Goal: Task Accomplishment & Management: Manage account settings

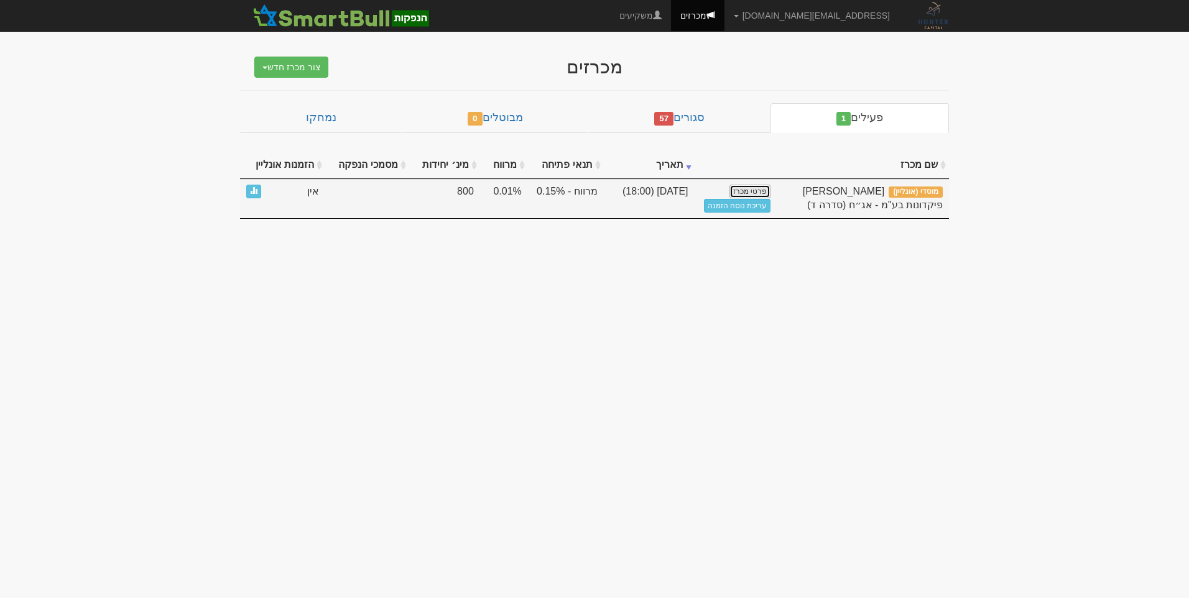
click at [753, 185] on link "פרטי מכרז" at bounding box center [749, 192] width 41 height 14
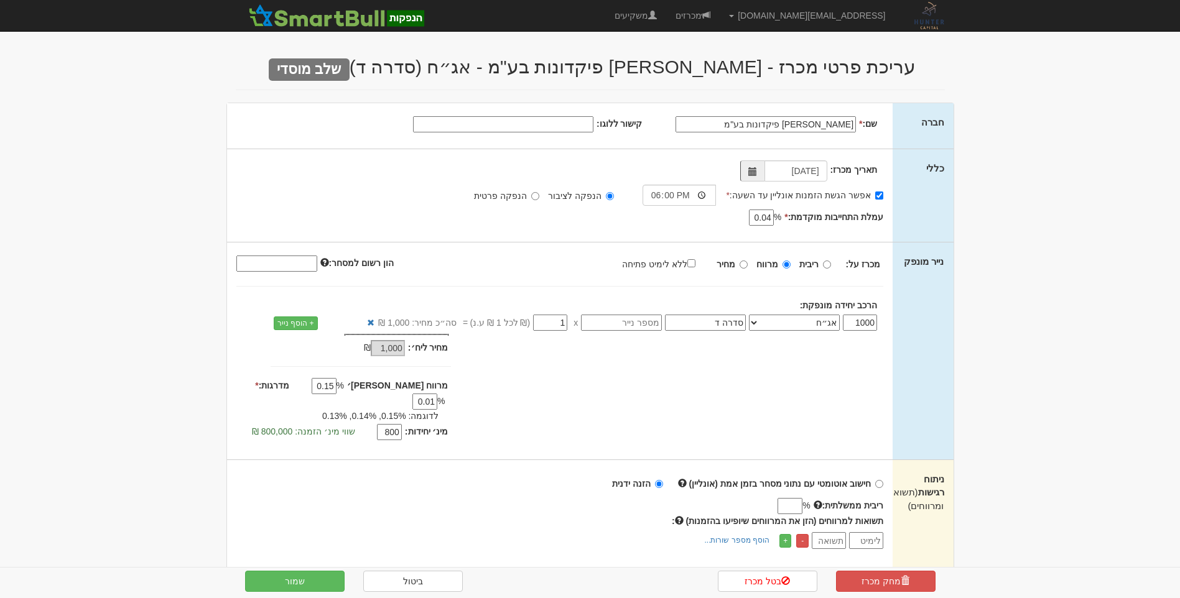
click at [847, 195] on label "אפשר הגשת הזמנות אונליין עד השעה: *" at bounding box center [804, 195] width 157 height 12
click at [875, 195] on input "אפשר הגשת הזמנות אונליין עד השעה: *" at bounding box center [879, 196] width 8 height 8
checkbox input "false"
click at [844, 197] on label "אפשר הגשת הזמנות אונליין עד השעה:" at bounding box center [806, 195] width 154 height 12
click at [875, 197] on input "אפשר הגשת הזמנות אונליין עד השעה:" at bounding box center [879, 196] width 8 height 8
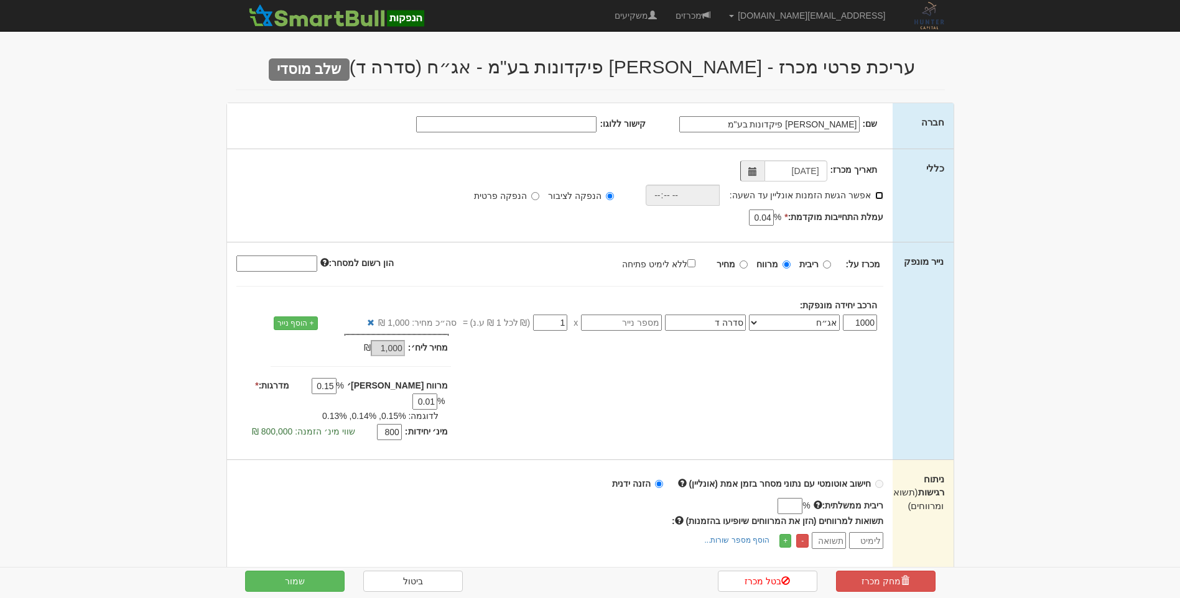
checkbox input "true"
click at [674, 193] on input "time" at bounding box center [679, 195] width 74 height 21
type input "18:00"
click at [1032, 256] on body "amit@huntercapital.co.il הגדרות חשבונות הנפקה תבניות הודעות קיבול" at bounding box center [590, 591] width 1180 height 1183
click at [718, 129] on input "אביעד פיקדונות בע"מ" at bounding box center [765, 124] width 180 height 16
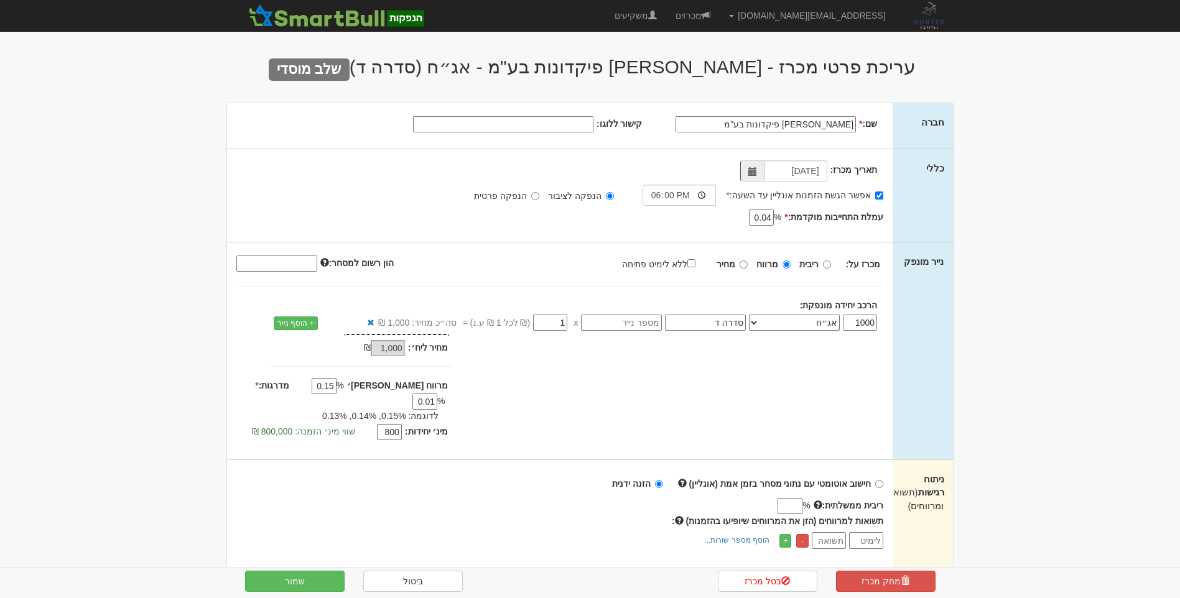
click at [1147, 167] on body "amit@huntercapital.co.il הגדרות חשבונות הנפקה תבניות הודעות קיבול" at bounding box center [590, 591] width 1180 height 1183
click at [766, 125] on input "אביעד פיקדונות בע"מ" at bounding box center [765, 124] width 180 height 16
click at [609, 160] on div "אפשר הגשת הזמנות אונליין עד השעה: * 18:00 הנפקה לציבור הנפקה פרטית * % 0.04" at bounding box center [559, 182] width 647 height 45
click at [1067, 160] on body "amit@huntercapital.co.il הגדרות חשבונות הנפקה תבניות הודעות קיבול" at bounding box center [590, 591] width 1180 height 1183
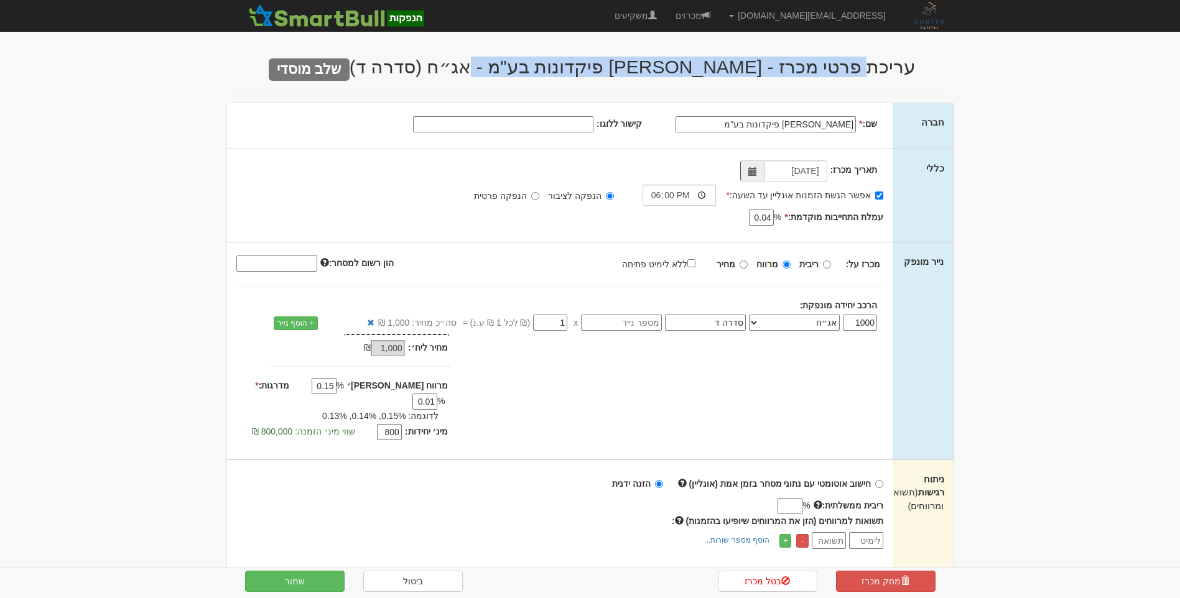
drag, startPoint x: 845, startPoint y: 69, endPoint x: 505, endPoint y: 69, distance: 340.2
click at [505, 69] on h2 "עריכת פרטי מכרז - אביעד פיקדונות בע"מ - אג״ח (סדרה ד) שלב מוסדי" at bounding box center [590, 67] width 709 height 21
drag, startPoint x: 505, startPoint y: 69, endPoint x: 614, endPoint y: 68, distance: 109.5
click at [614, 68] on h2 "עריכת פרטי מכרז - אביעד פיקדונות בע"מ - אג״ח (סדרה ד) שלב מוסדי" at bounding box center [590, 67] width 709 height 21
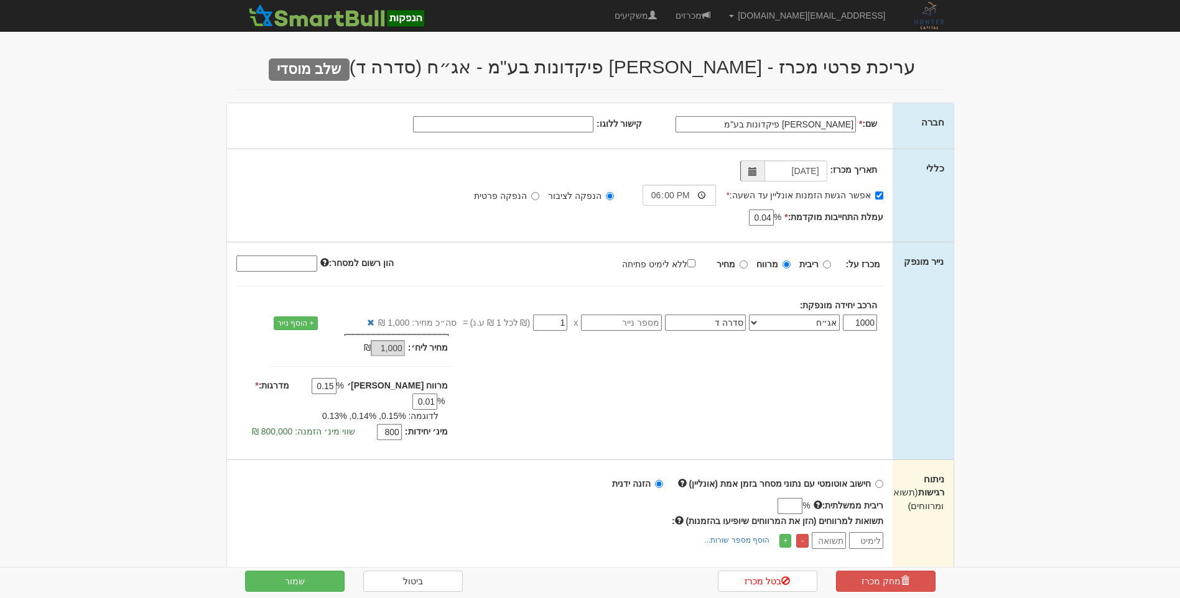
click at [1016, 161] on body "amit@huntercapital.co.il הגדרות חשבונות הנפקה תבניות הודעות קיבול" at bounding box center [590, 591] width 1180 height 1183
click at [758, 126] on input "אביעד פיקדונות בע"מ" at bounding box center [765, 124] width 180 height 16
click at [595, 163] on div "אפשר הגשת הזמנות אונליין עד השעה: * 18:00 הנפקה לציבור הנפקה פרטית * % 0.04" at bounding box center [559, 182] width 647 height 45
click at [1041, 58] on body "amit@huntercapital.co.il הגדרות חשבונות הנפקה תבניות הודעות קיבול" at bounding box center [590, 591] width 1180 height 1183
click at [1057, 90] on body "amit@huntercapital.co.il הגדרות חשבונות הנפקה תבניות הודעות קיבול" at bounding box center [590, 591] width 1180 height 1183
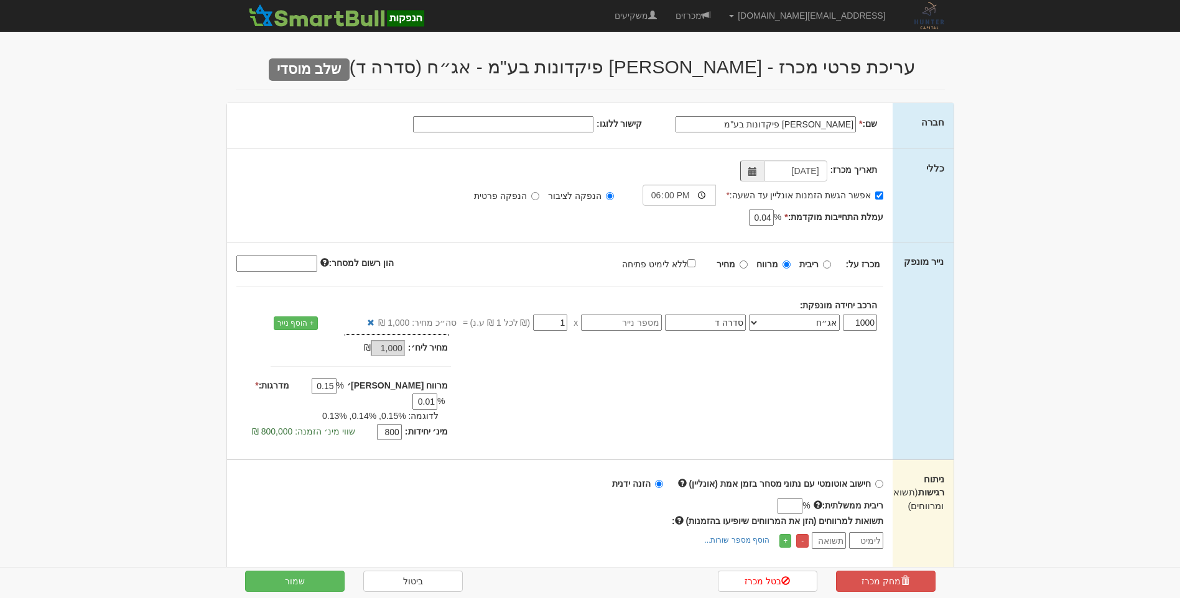
click at [1029, 141] on body "amit@huntercapital.co.il הגדרות חשבונות הנפקה תבניות הודעות קיבול" at bounding box center [590, 591] width 1180 height 1183
click at [560, 126] on input "קישור ללוגו:" at bounding box center [503, 124] width 180 height 16
click at [603, 109] on div "שם: * אביעד פיקדונות בע"מ קישור ללוגו:" at bounding box center [560, 125] width 666 height 45
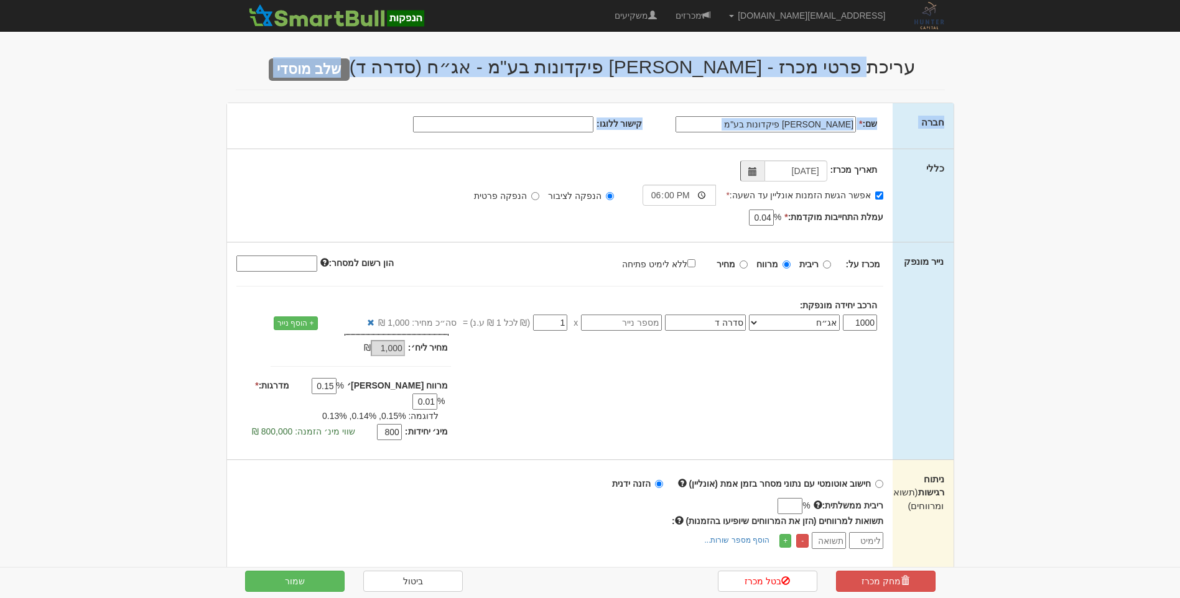
drag, startPoint x: 846, startPoint y: 61, endPoint x: 554, endPoint y: 127, distance: 299.8
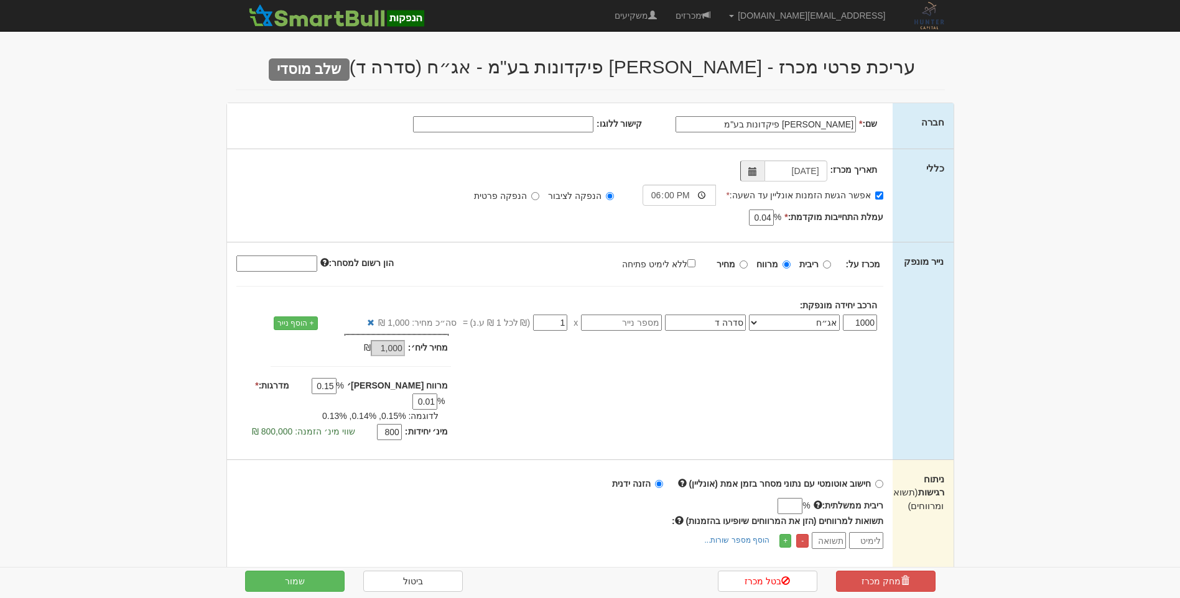
click at [558, 127] on input "קישור ללוגו:" at bounding box center [503, 124] width 180 height 16
click at [579, 118] on input "קישור ללוגו:" at bounding box center [503, 124] width 180 height 16
click at [327, 578] on button "שמור" at bounding box center [295, 581] width 100 height 21
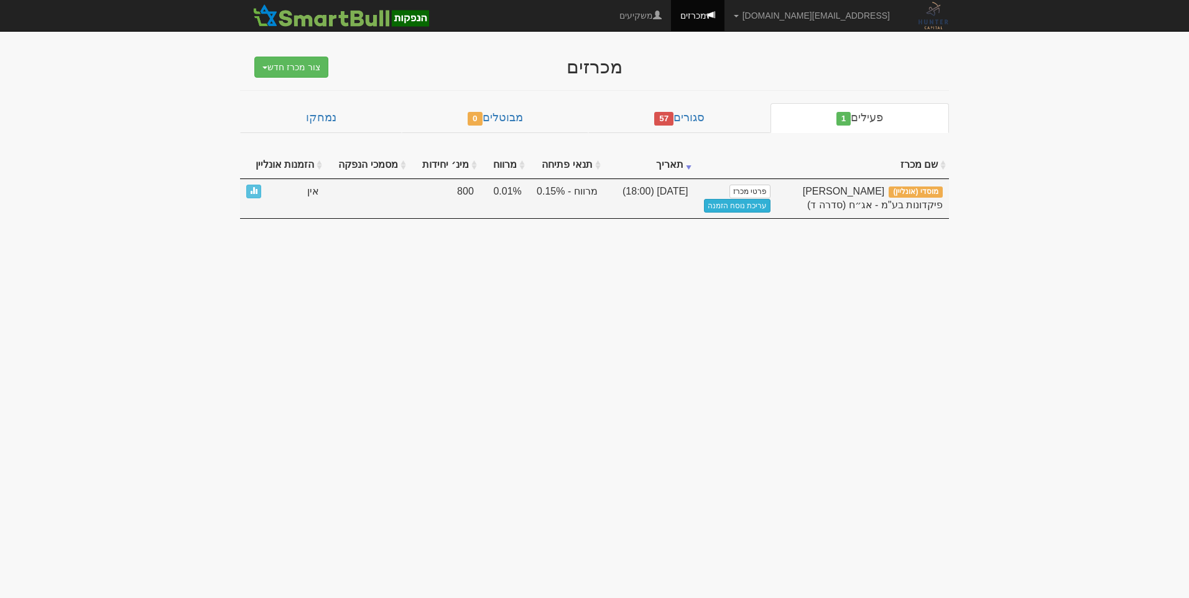
click at [744, 202] on link "עריכת נוסח הזמנה" at bounding box center [737, 206] width 67 height 14
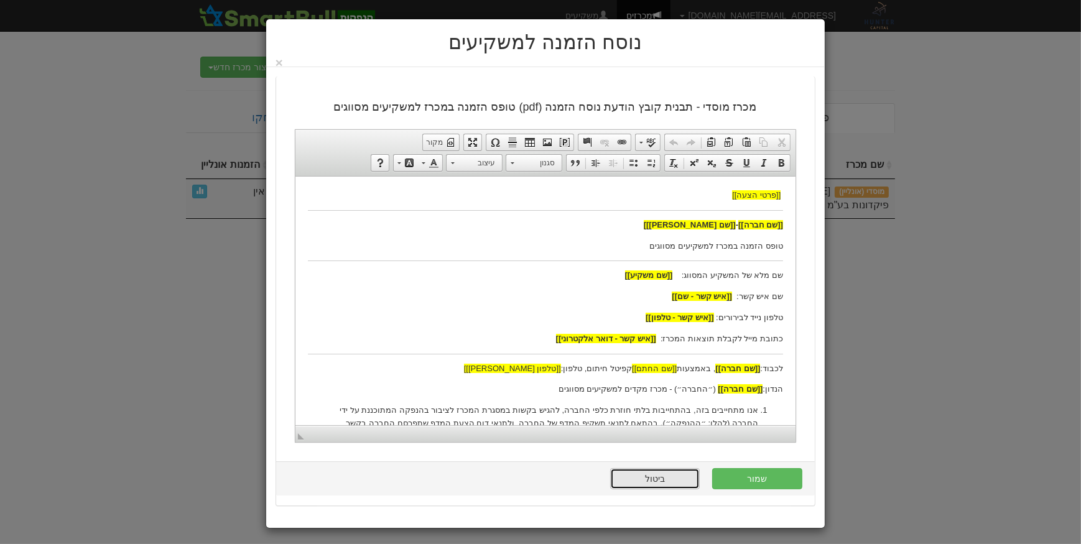
click at [658, 473] on link "ביטול" at bounding box center [655, 478] width 90 height 21
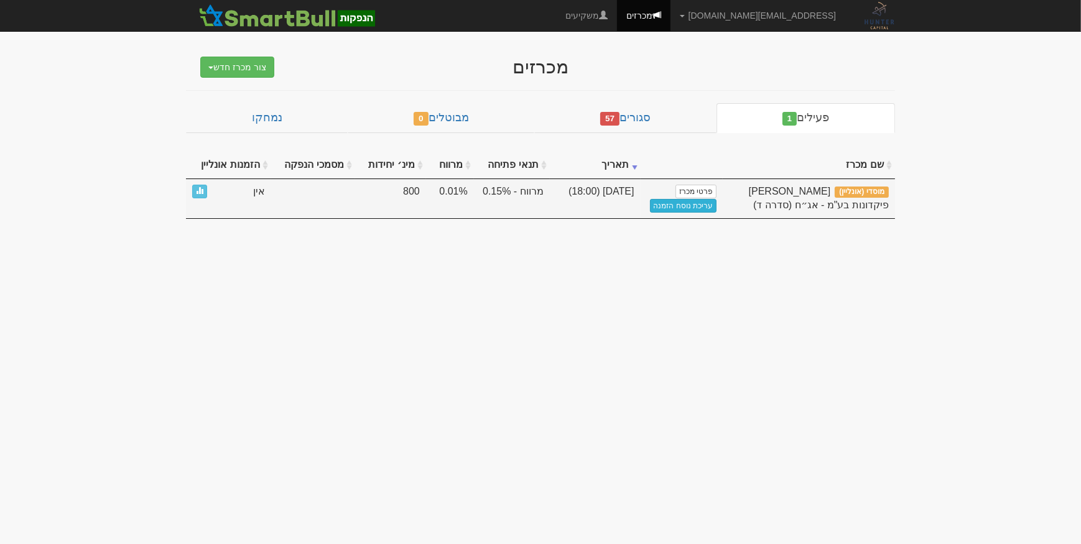
click at [675, 203] on link "עריכת נוסח הזמנה" at bounding box center [683, 206] width 67 height 14
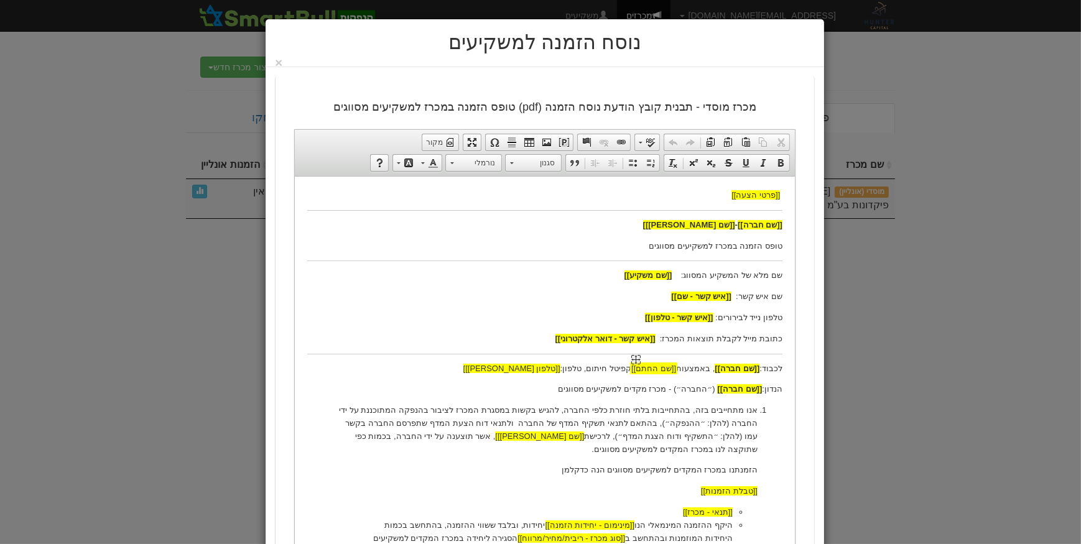
drag, startPoint x: 754, startPoint y: 292, endPoint x: 647, endPoint y: 362, distance: 128.0
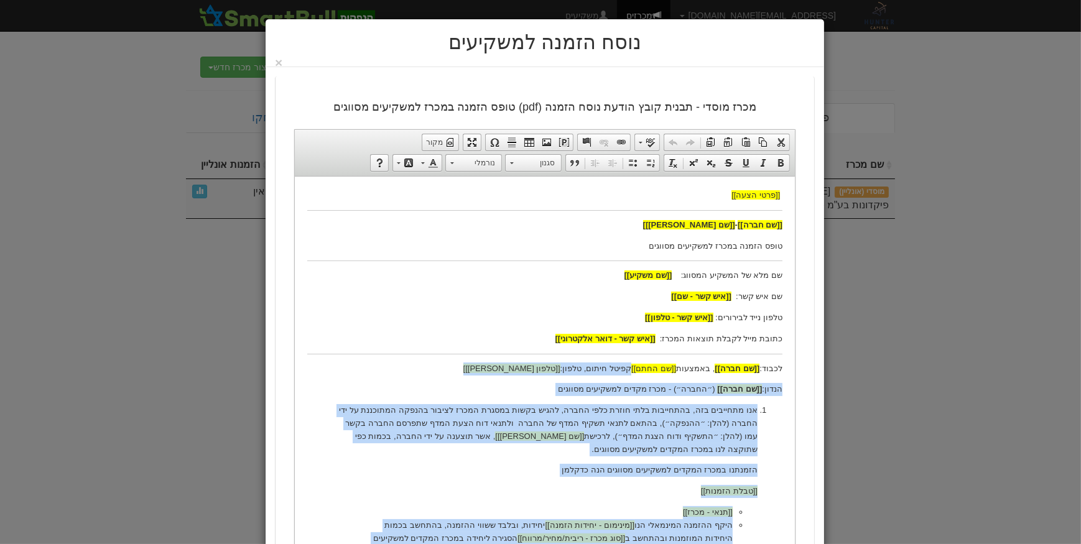
click at [739, 411] on p "אנו מתחייבים בזה, בהתחייבות בלתי חוזרת כלפי החברה, להגיש בקשות במסגרת המכרז לצי…" at bounding box center [543, 430] width 425 height 52
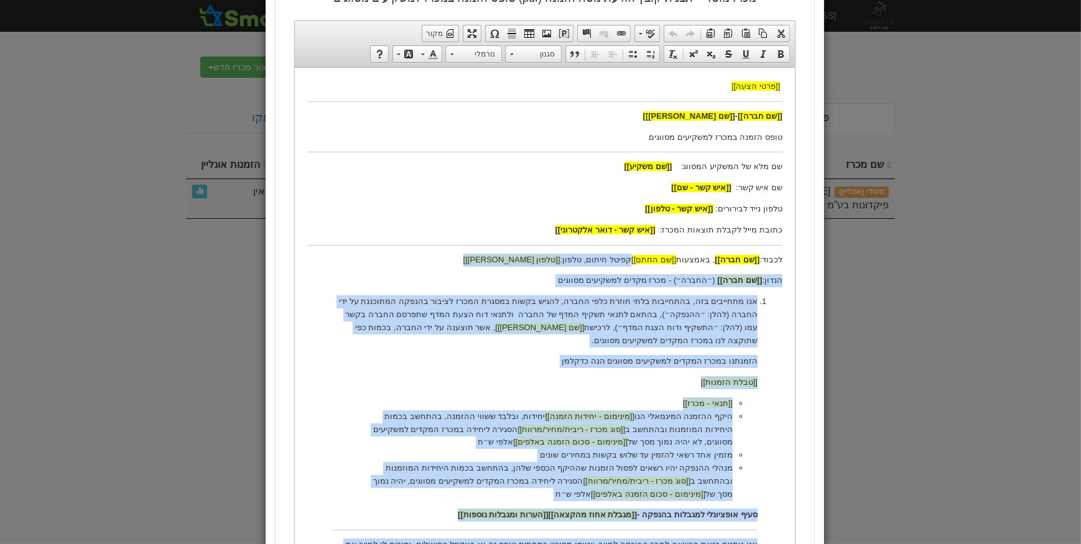
scroll to position [282, 0]
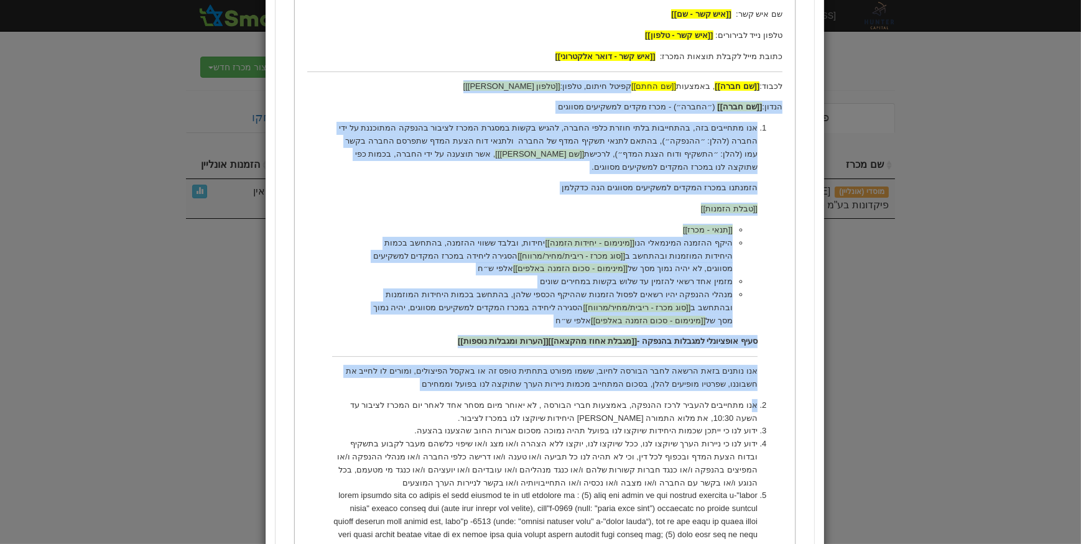
click at [721, 365] on p "אנו נותנים בזאת הרשאה לחבר הבורסה לחיוב, ששמו מפורט בתחתית טופס זה או באקסל הפי…" at bounding box center [543, 378] width 425 height 26
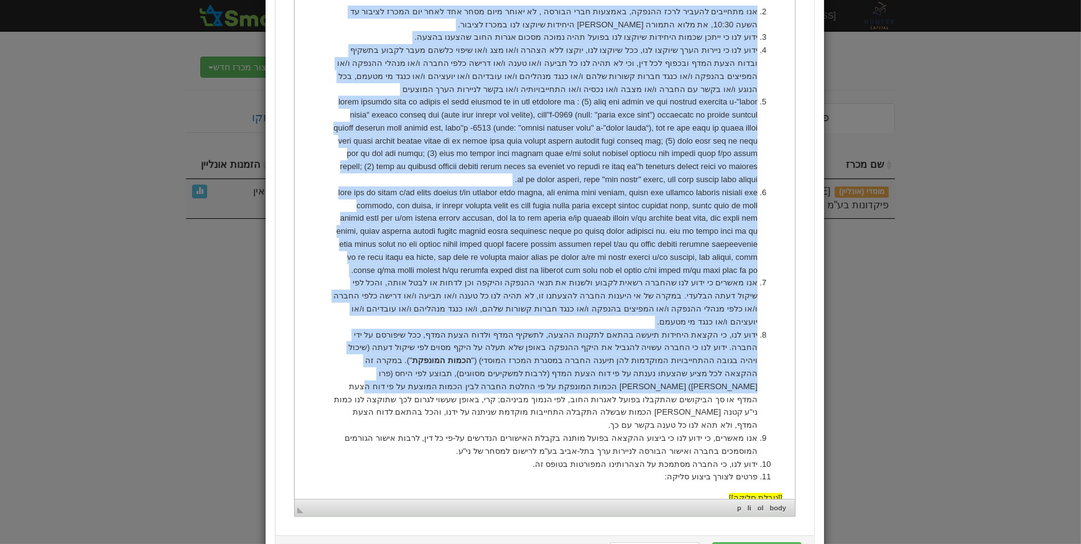
scroll to position [752, 0]
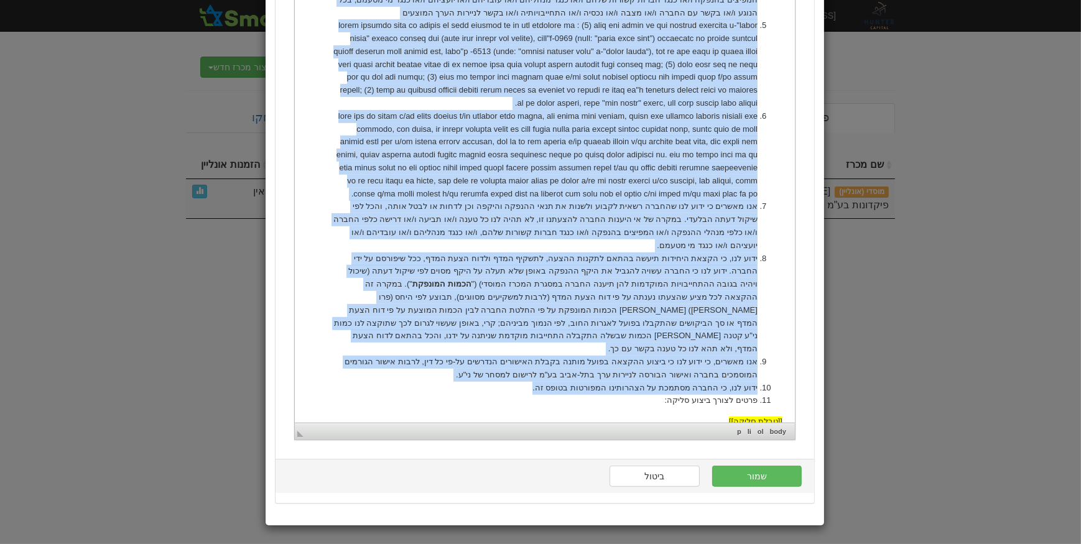
drag, startPoint x: 756, startPoint y: -76, endPoint x: 555, endPoint y: 344, distance: 465.6
click at [555, 344] on ol "אנו מתחייבים בזה, בהתחייבות בלתי חוזרת כלפי החברה, להגיש בקשות במסגרת המכרז לצי…" at bounding box center [544, 30] width 475 height 756
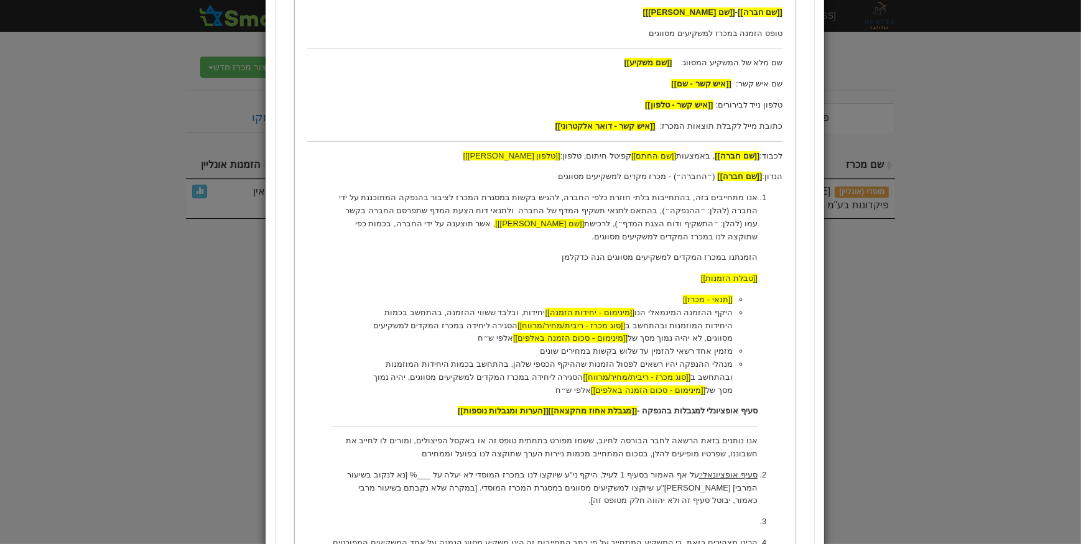
scroll to position [326, 0]
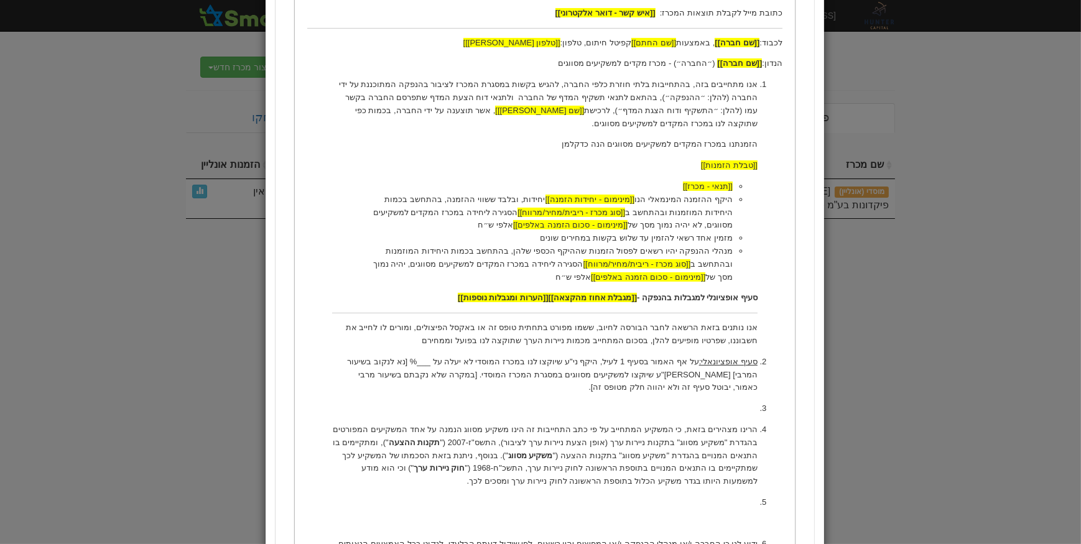
click at [741, 402] on p at bounding box center [543, 408] width 425 height 13
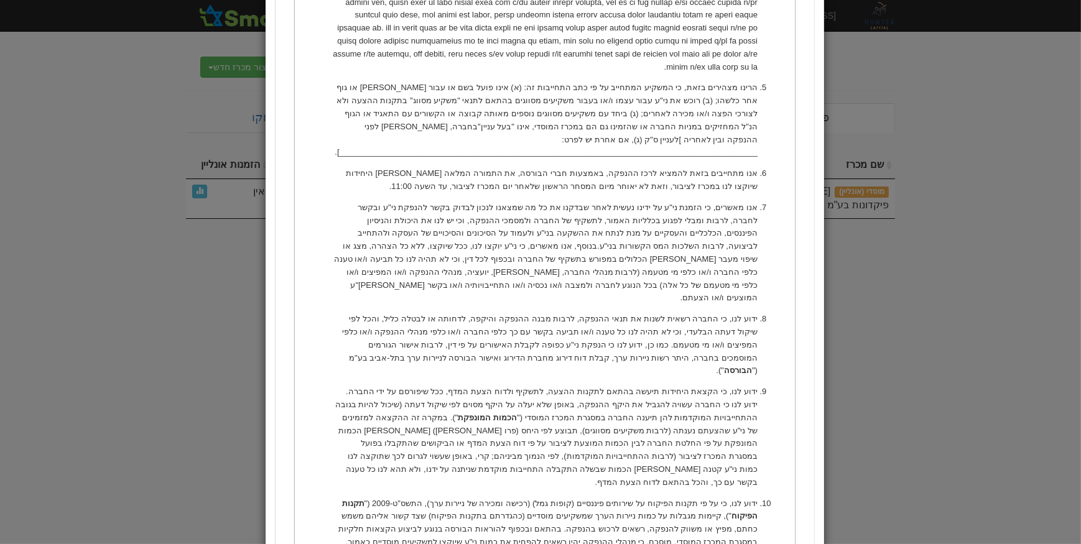
scroll to position [863, 0]
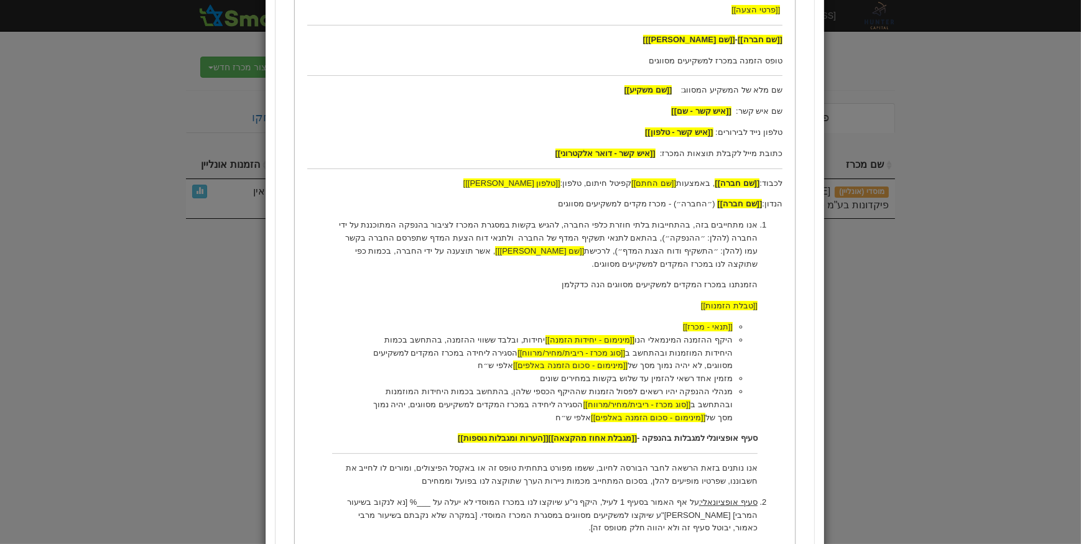
scroll to position [185, 0]
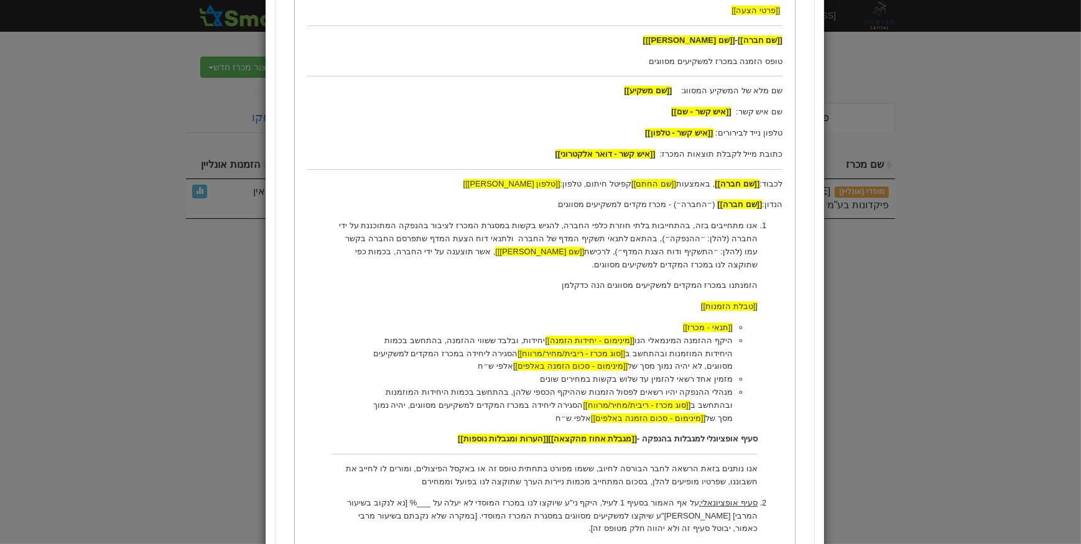
click at [628, 463] on p "אנו נותנים בזאת הרשאה לחבר הבורסה לחיוב, ששמו מפורט בתחתית טופס זה או באקסל הפי…" at bounding box center [543, 476] width 425 height 26
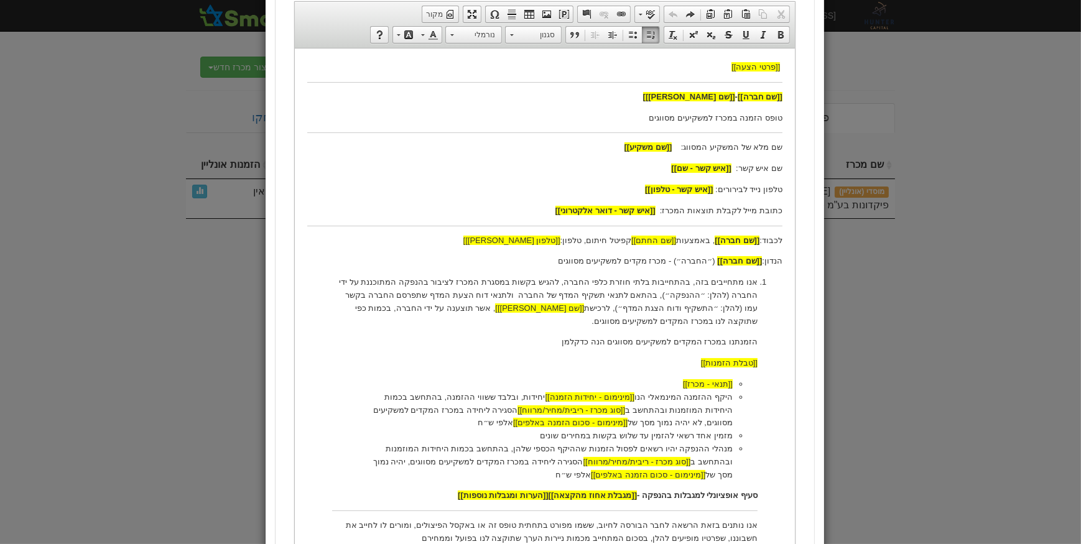
click at [698, 311] on p "אנו מתחייבים בזה, בהתחייבות בלתי חוזרת כלפי החברה, להגיש בקשות במסגרת המכרז לצי…" at bounding box center [543, 301] width 425 height 52
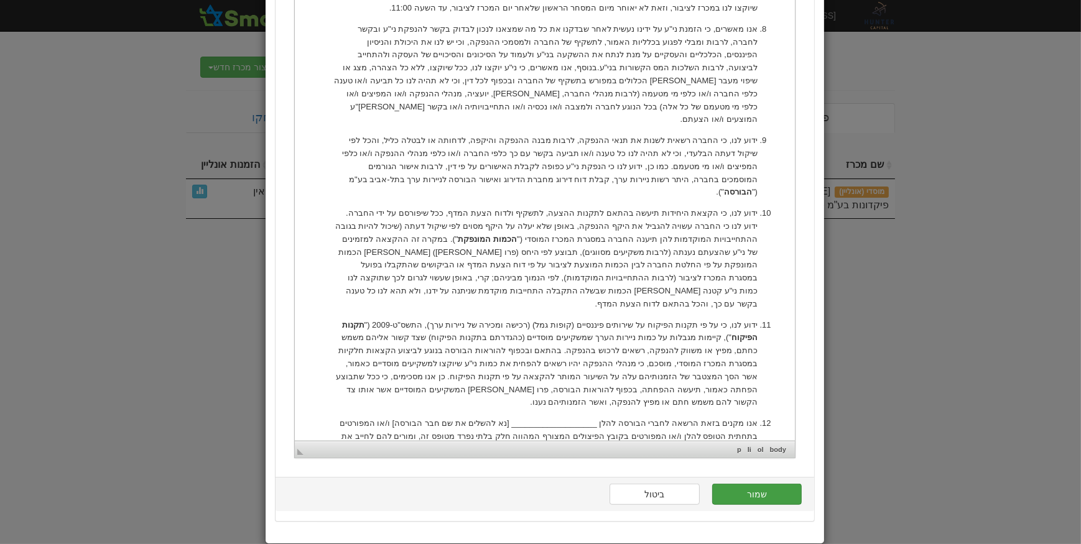
scroll to position [1027, 0]
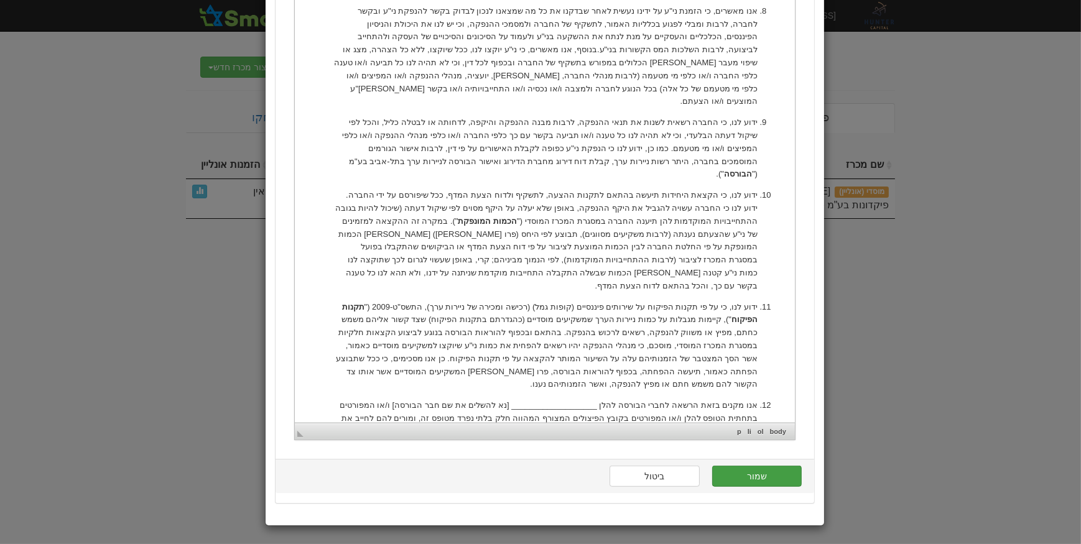
click at [769, 478] on button "שמור" at bounding box center [757, 476] width 90 height 21
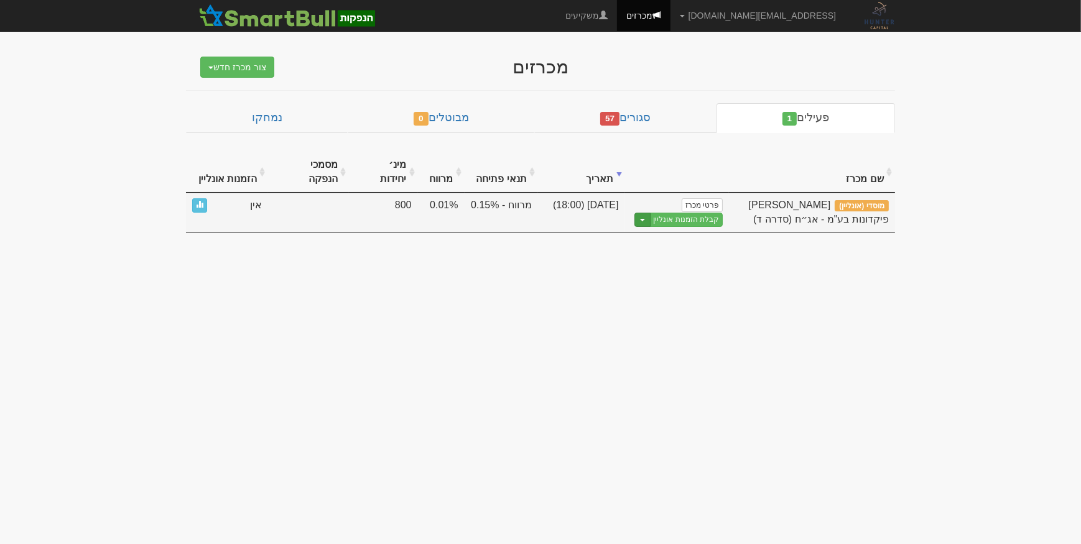
click at [647, 213] on button "Toggle Dropdown" at bounding box center [642, 220] width 16 height 14
click at [687, 233] on link "הצג טופס הזמנה לדוגמה" at bounding box center [663, 241] width 118 height 16
click at [684, 213] on link "קבלת הזמנות אונליין" at bounding box center [686, 220] width 73 height 14
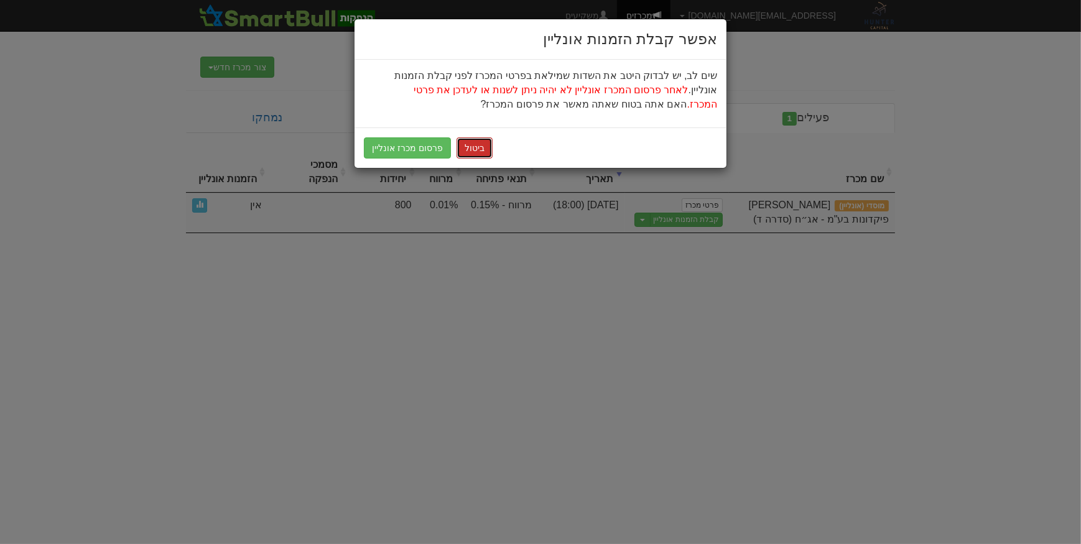
click at [479, 151] on button "ביטול" at bounding box center [474, 147] width 36 height 21
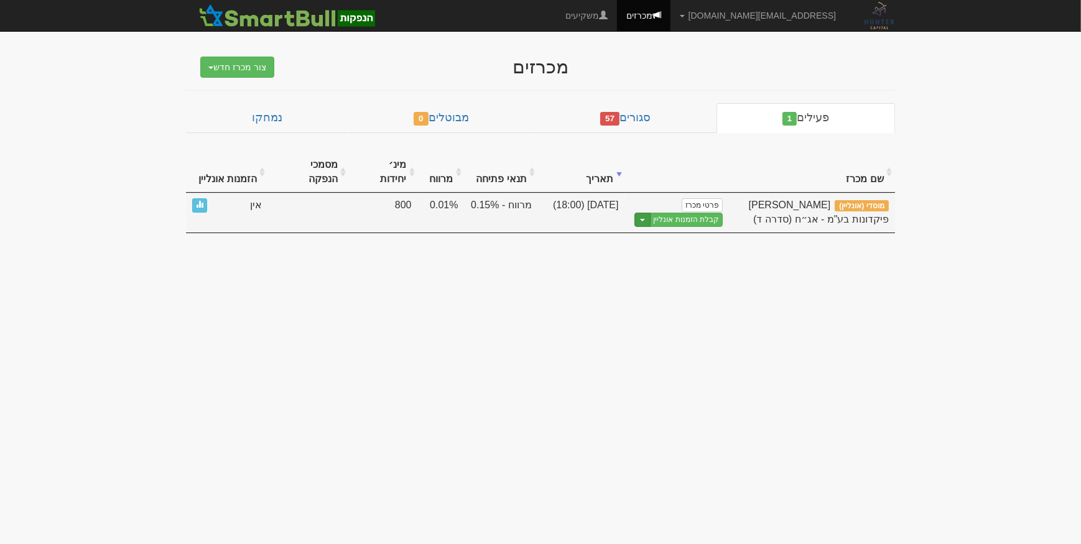
click at [642, 213] on button "Toggle Dropdown" at bounding box center [642, 220] width 16 height 14
click at [703, 249] on link "עריכת נוסח הזמנה" at bounding box center [663, 257] width 118 height 16
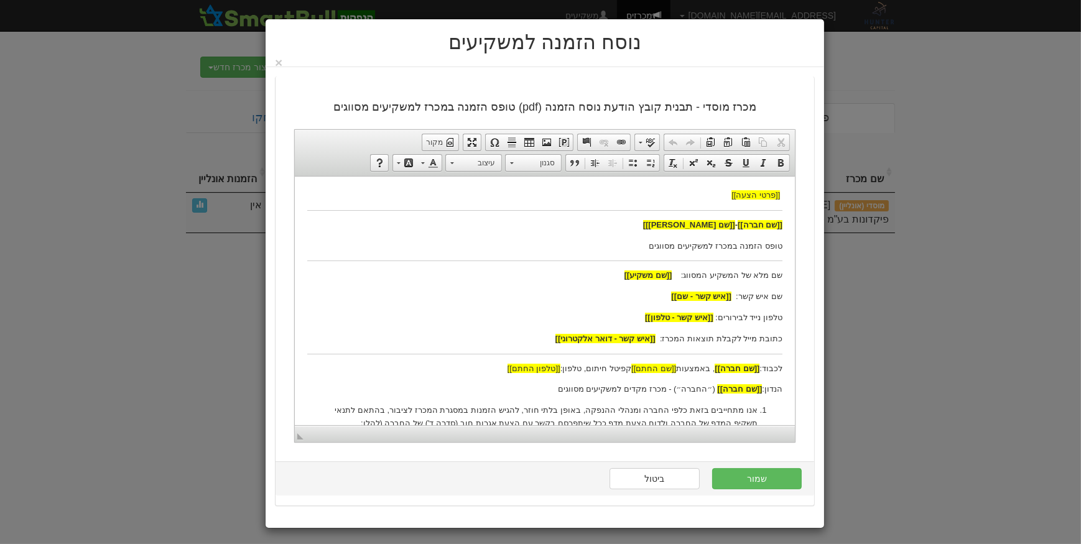
click at [710, 406] on p "אנו מתחייבים בזאת כלפי החברה ומנהלי ההנפקה, באופן בלתי חוזר, להגיש הזמנות במסגר…" at bounding box center [543, 430] width 425 height 52
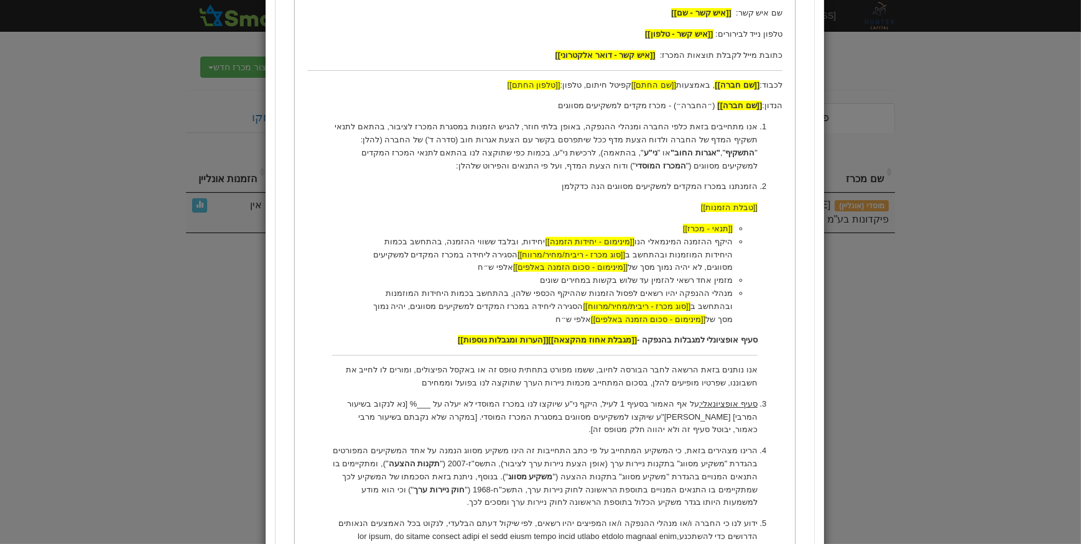
scroll to position [339, 0]
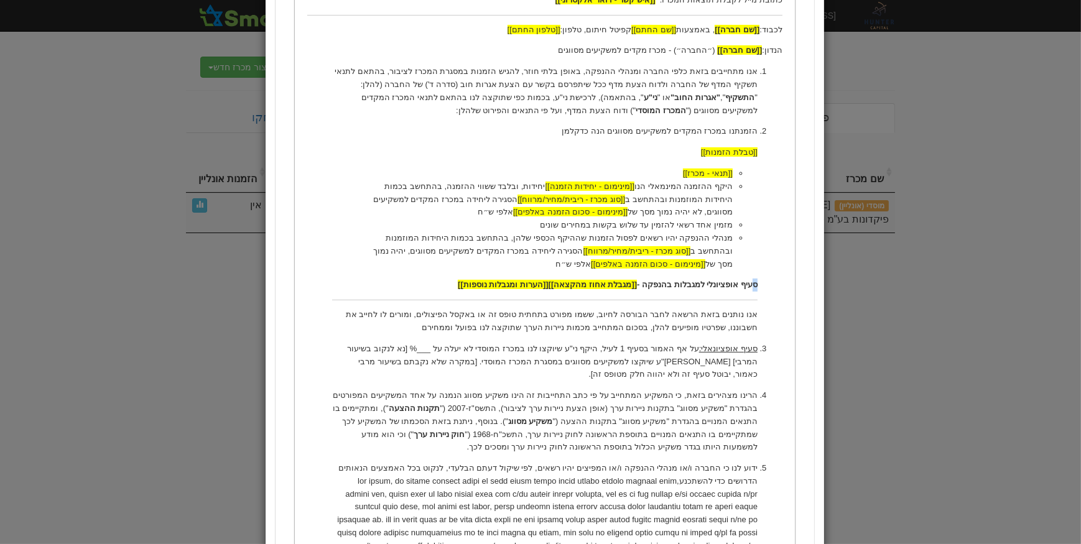
click at [754, 284] on strong "סעיף אופציונלי למגבלות בהנפקה - [[מגבלת אחוז מהקצאה]] [[הערות ומגבלות נוספות]]" at bounding box center [607, 284] width 300 height 9
drag, startPoint x: 731, startPoint y: 174, endPoint x: 720, endPoint y: 214, distance: 41.9
click at [720, 214] on ul "[[תנאי - מכרז]] היקף ההזמנה המינמאלי הנו [[מינימום - יחידות הזמנה]] יחידות, ובל…" at bounding box center [543, 218] width 425 height 103
drag, startPoint x: 592, startPoint y: 262, endPoint x: 731, endPoint y: 176, distance: 163.1
click at [731, 176] on ul "[[תנאי - מכרז]] היקף ההזמנה המינמאלי הנו [[מינימום - יחידות הזמנה]] יחידות, ובל…" at bounding box center [543, 218] width 425 height 103
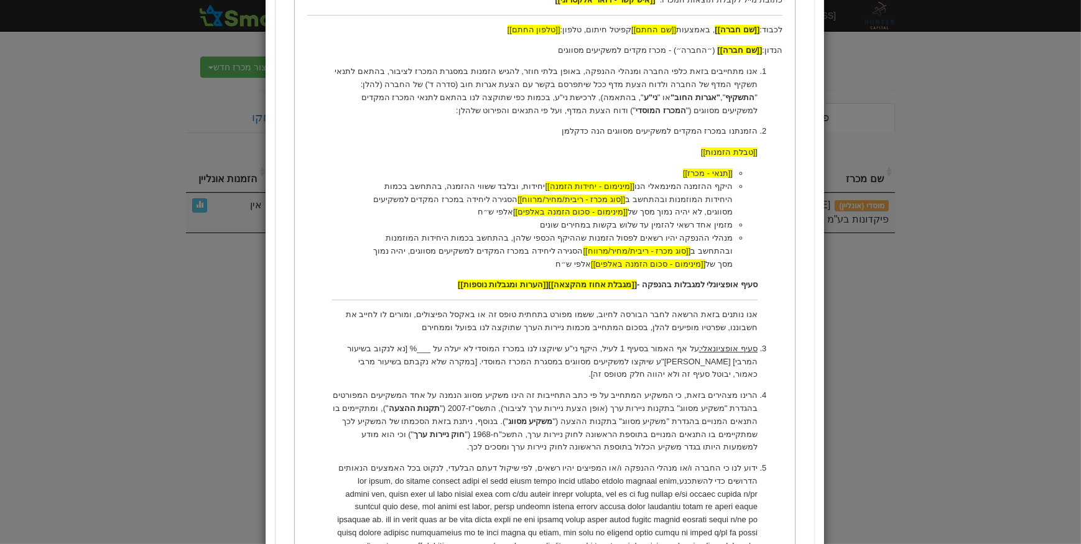
click at [706, 202] on li "היקף ההזמנה המינמאלי הנו [[מינימום - יחידות הזמנה]] יחידות, ובלבד ששווי ההזמנה,…" at bounding box center [544, 199] width 376 height 39
click at [713, 273] on li "הזמנתנו במכרז המקדים למשקיעים מסווגים הנה כדקלמן [[טבלת הזמנות]] [[תנאי - מכרז]…" at bounding box center [543, 229] width 425 height 209
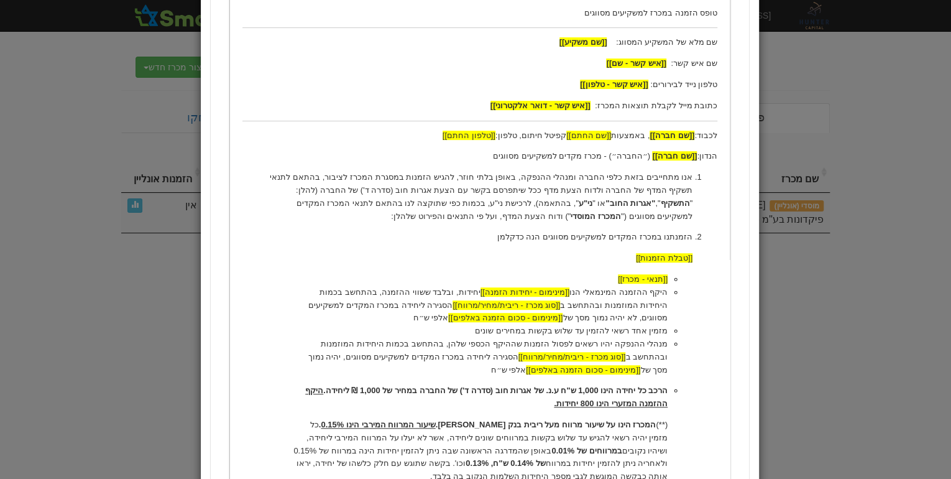
scroll to position [249, 0]
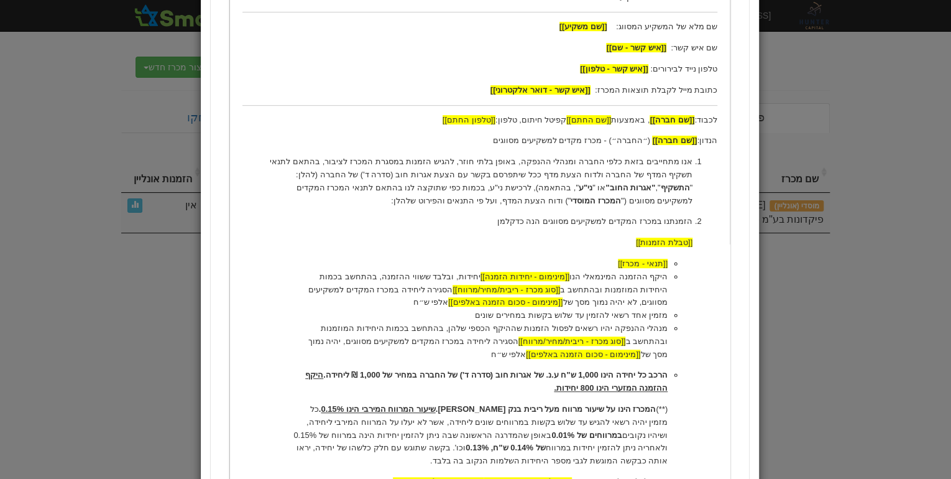
click at [617, 263] on li "[[תנאי - מכרז]]" at bounding box center [480, 263] width 376 height 13
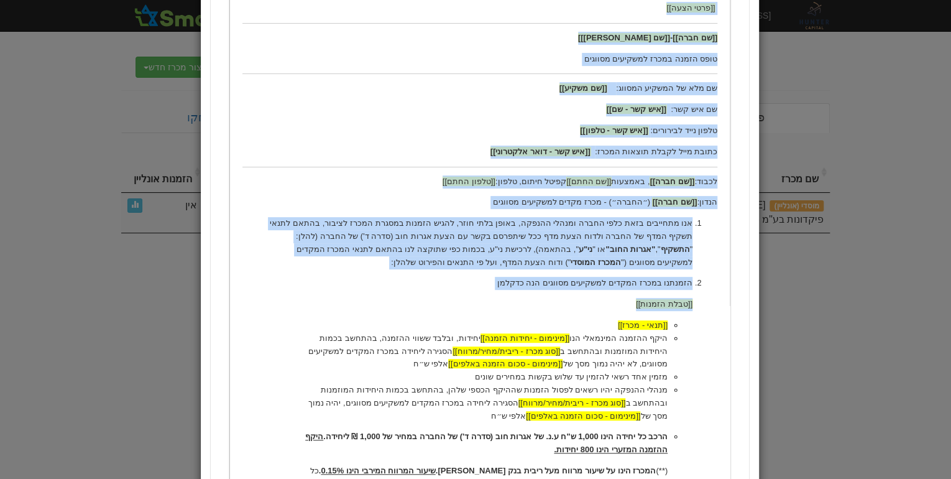
scroll to position [287, 0]
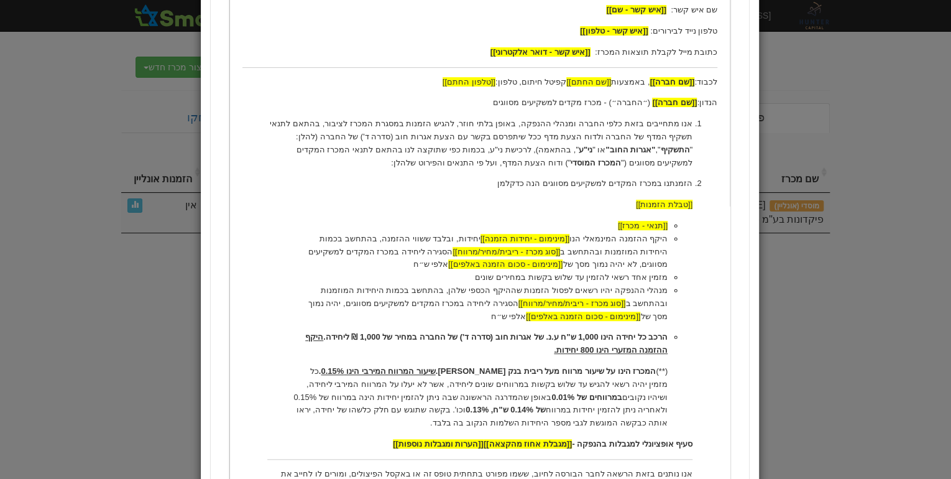
click at [652, 251] on li "היקף ההזמנה המינמאלי הנו [[מינימום - יחידות הזמנה]] יחידות, ובלבד ששווי ההזמנה,…" at bounding box center [480, 252] width 376 height 39
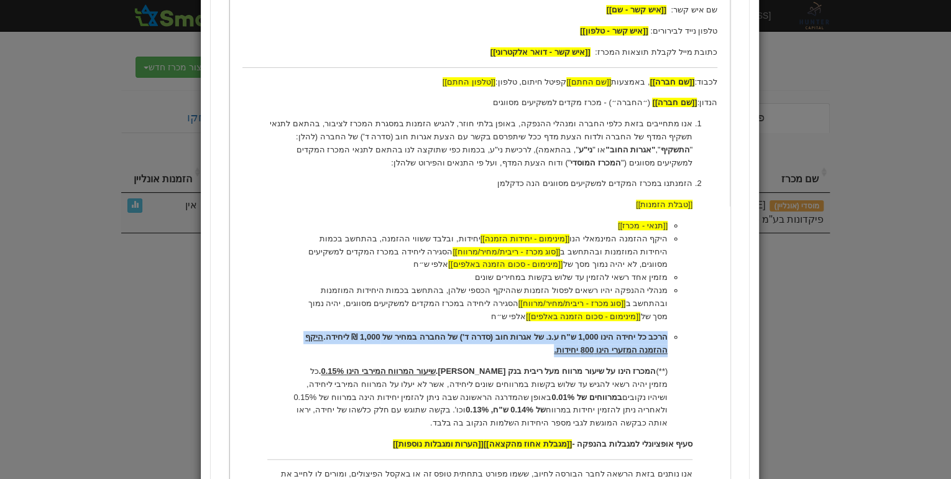
drag, startPoint x: 556, startPoint y: 349, endPoint x: 669, endPoint y: 338, distance: 113.8
click at [669, 338] on ul "[[תנאי - מכרז]] היקף ההזמנה המינמאלי הנו [[מינימום - יחידות הזמנה]] יחידות, ובל…" at bounding box center [479, 325] width 425 height 210
copy strong "הרכב כל יחידה הינו 1,000 ש"ח ע.נ. של אגרות חוב (סדרה ד') של החברה במחיר של 1,00…"
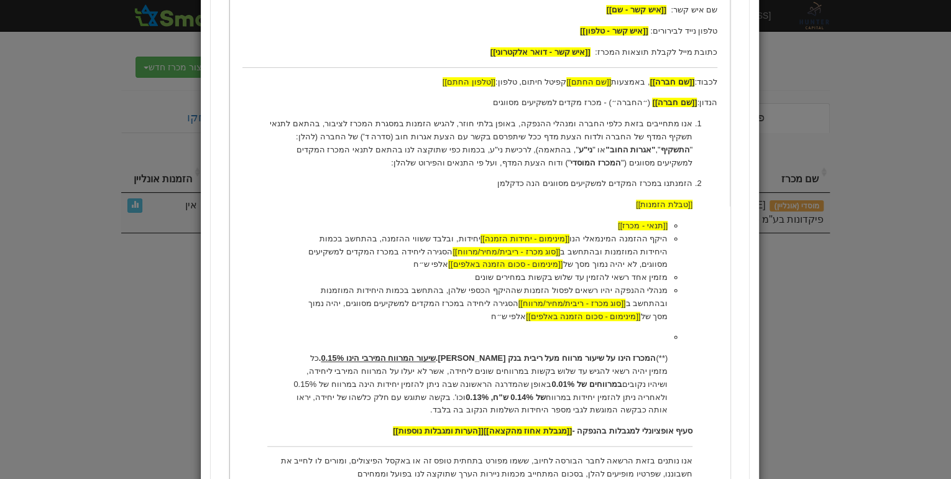
click at [618, 226] on li "[[תנאי - מכרז]]" at bounding box center [480, 226] width 376 height 13
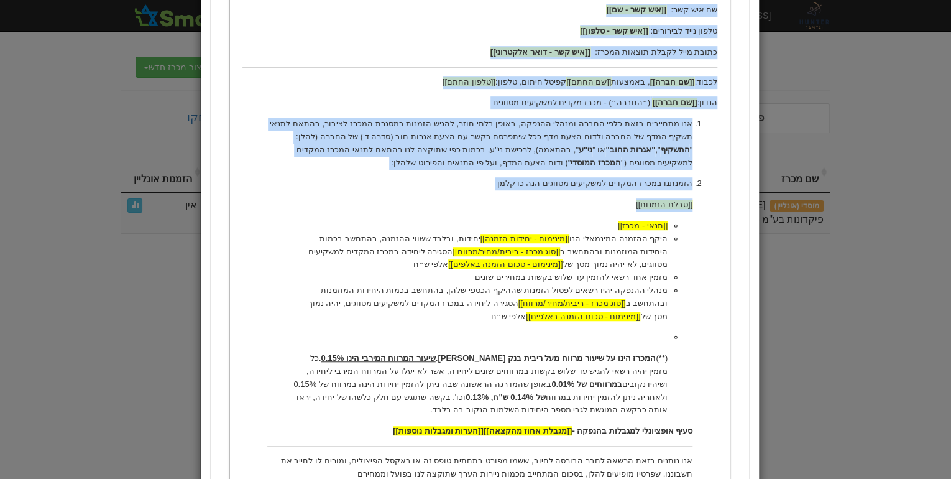
scroll to position [187, 0]
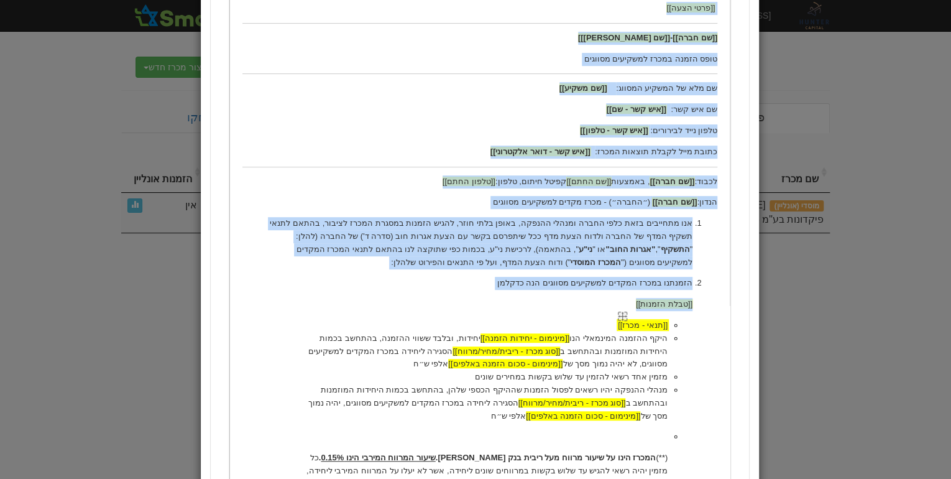
click at [668, 323] on ul "[[תנאי - מכרז]] היקף ההזמנה המינמאלי הנו [[מינימום - יחידות הזמנה]] יחידות, ובל…" at bounding box center [479, 417] width 425 height 197
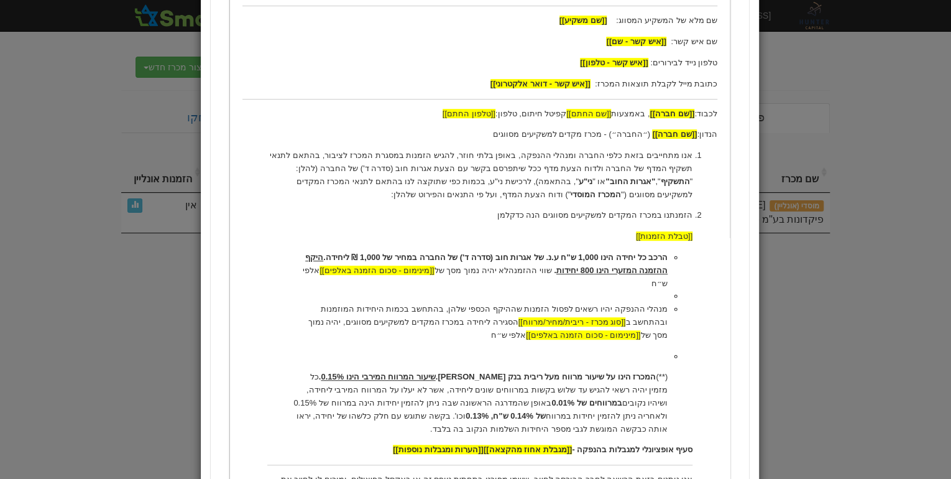
scroll to position [287, 0]
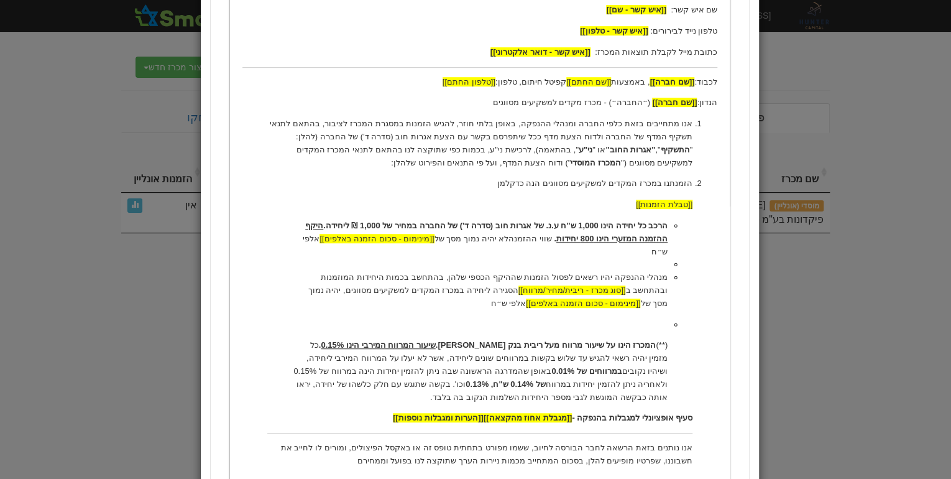
click at [657, 339] on p "(**) המכרז הינו על שיעור מרווח מעל ריבית בנק ישראל. שיעור המרווח המירבי הינו 0.…" at bounding box center [480, 371] width 376 height 65
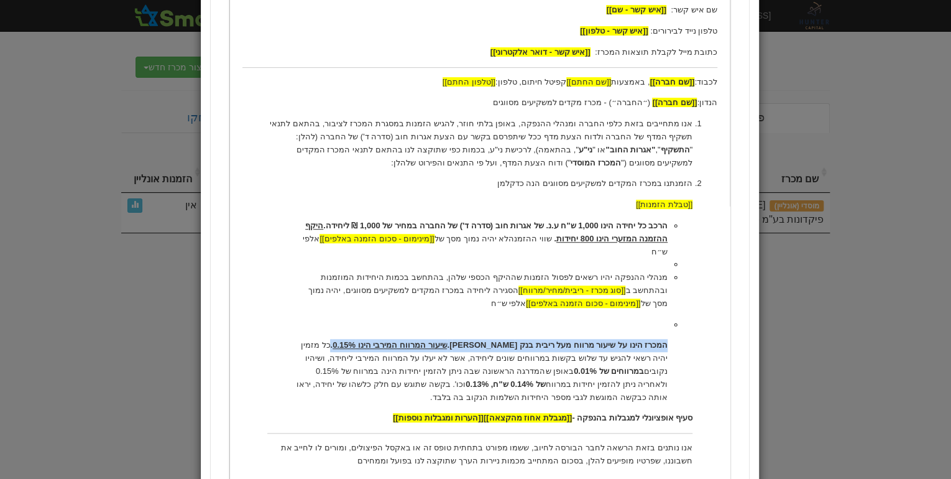
copy strong "המכרז הינו על שיעור מרווח מעל ריבית בנק ישראל. שיעור המרווח המירבי הינו 0.15% ."
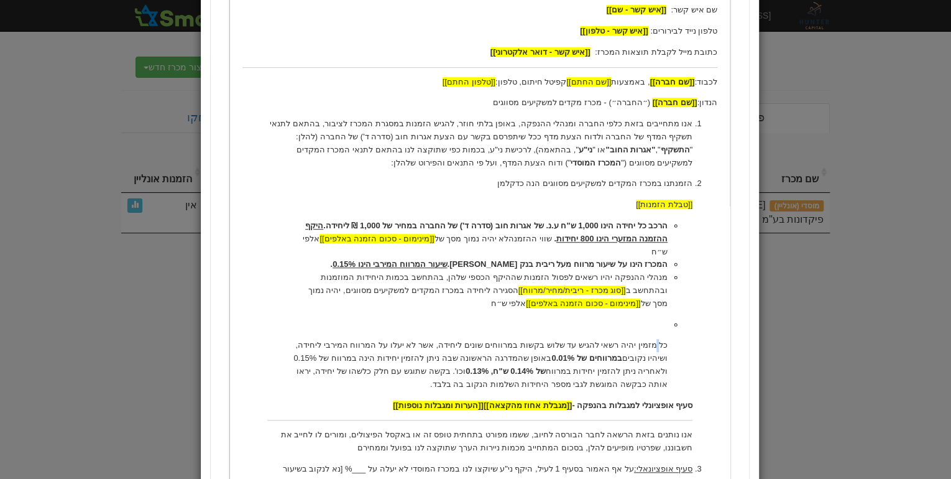
click at [661, 339] on p "כל מזמין יהיה רשאי להגיש עד שלוש בקשות במרווחים שונים ליחידה, אשר לא יעלו על המ…" at bounding box center [480, 365] width 376 height 52
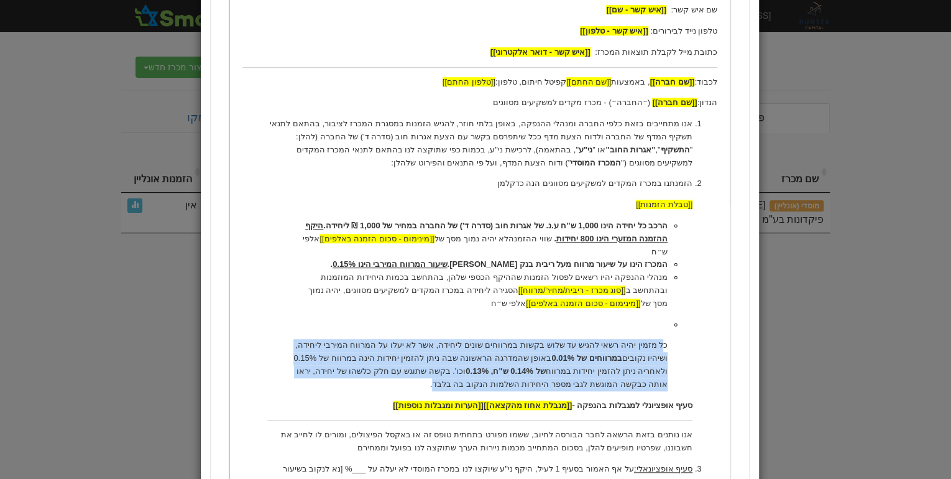
drag, startPoint x: 667, startPoint y: 328, endPoint x: 503, endPoint y: 367, distance: 168.6
click at [503, 367] on p "כל מזמין יהיה רשאי להגיש עד שלוש בקשות במרווחים שונים ליחידה, אשר לא יעלו על המ…" at bounding box center [480, 365] width 376 height 52
copy p "כל מזמין יהיה רשאי להגיש עד שלוש בקשות במרווחים שונים ליחידה, אשר לא יעלו על המ…"
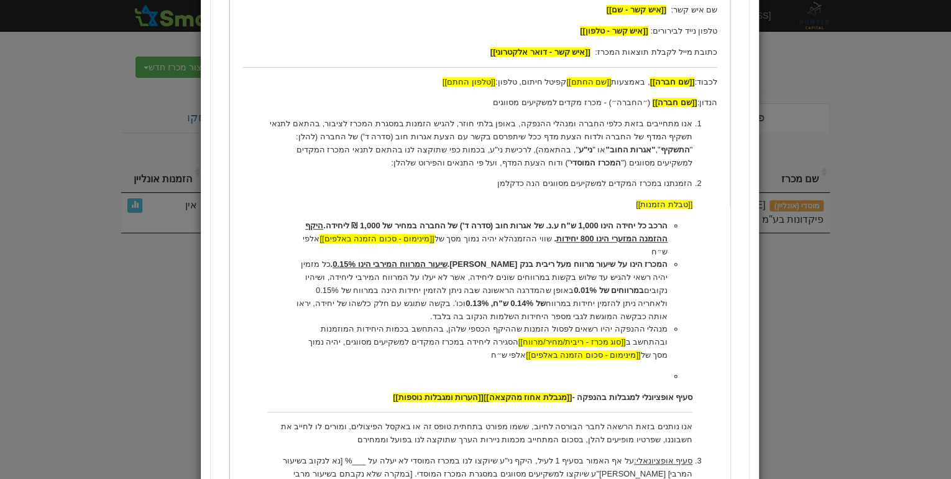
drag, startPoint x: 667, startPoint y: 315, endPoint x: 532, endPoint y: 344, distance: 138.1
click at [532, 344] on li "מנהלי ההנפקה יהיו רשאים לפסול הזמנות שההיקף הכספי שלהן, בהתחשב בכמות היחידות המ…" at bounding box center [480, 342] width 376 height 39
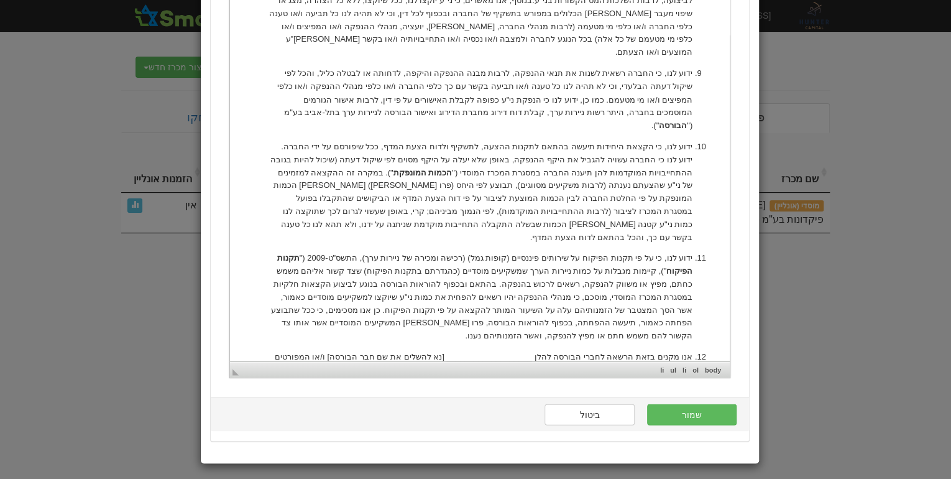
scroll to position [1092, 0]
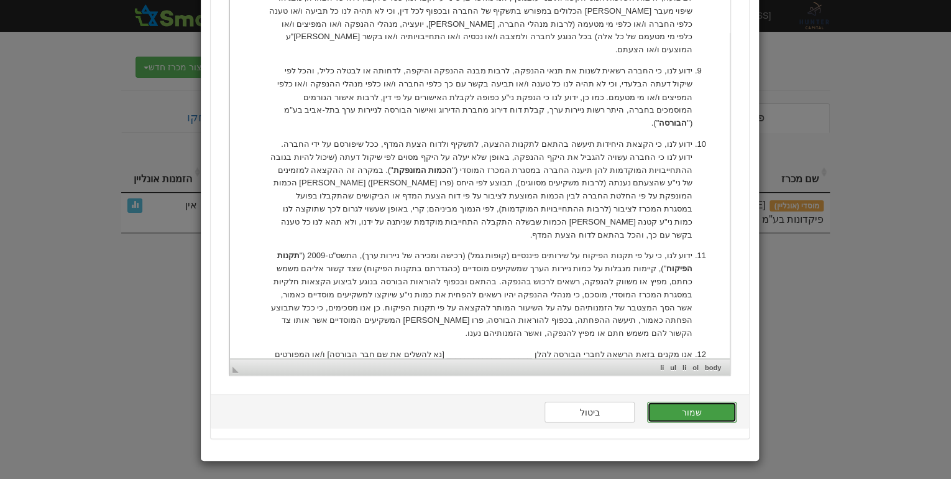
click at [695, 413] on button "שמור" at bounding box center [692, 411] width 90 height 21
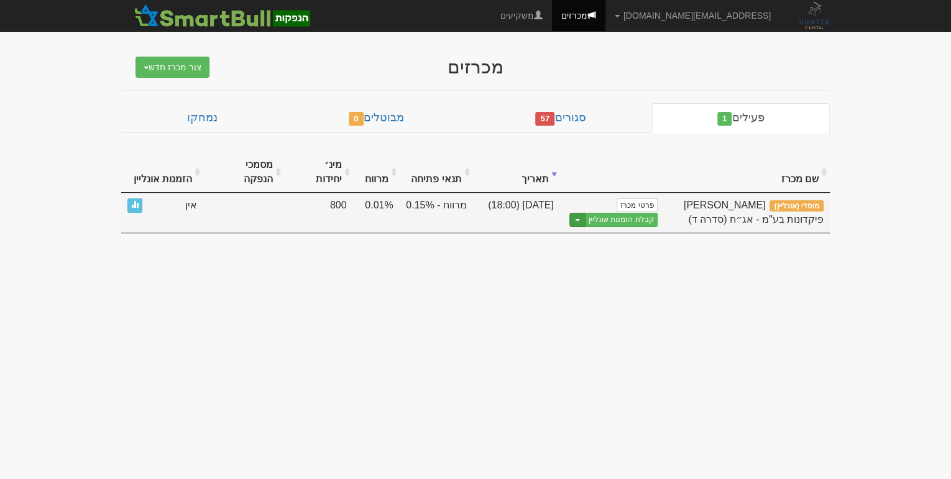
click at [578, 213] on button "Toggle Dropdown" at bounding box center [578, 220] width 16 height 14
click at [614, 233] on link "הצג טופס הזמנה לדוגמה" at bounding box center [599, 241] width 118 height 16
drag, startPoint x: 585, startPoint y: 204, endPoint x: 603, endPoint y: 211, distance: 19.9
click at [580, 219] on span "button" at bounding box center [577, 220] width 5 height 2
click at [610, 249] on link "עריכת נוסח הזמנה" at bounding box center [599, 257] width 118 height 16
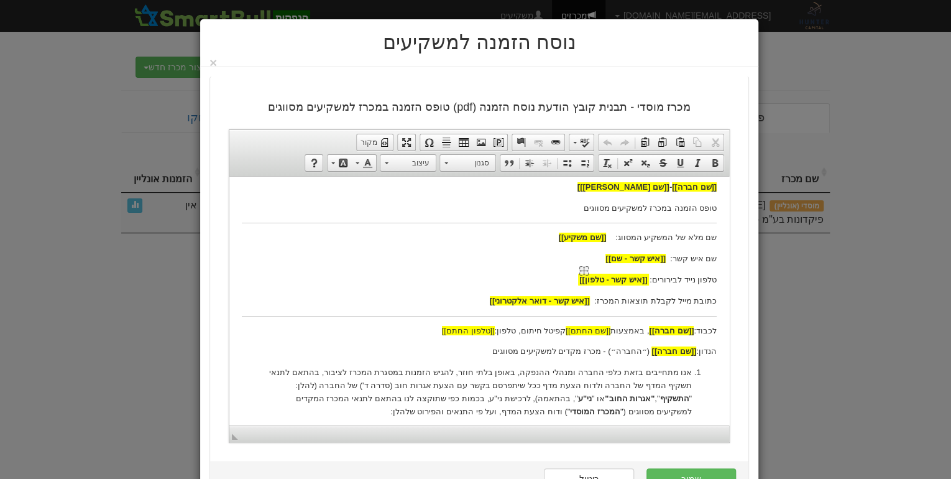
scroll to position [100, 0]
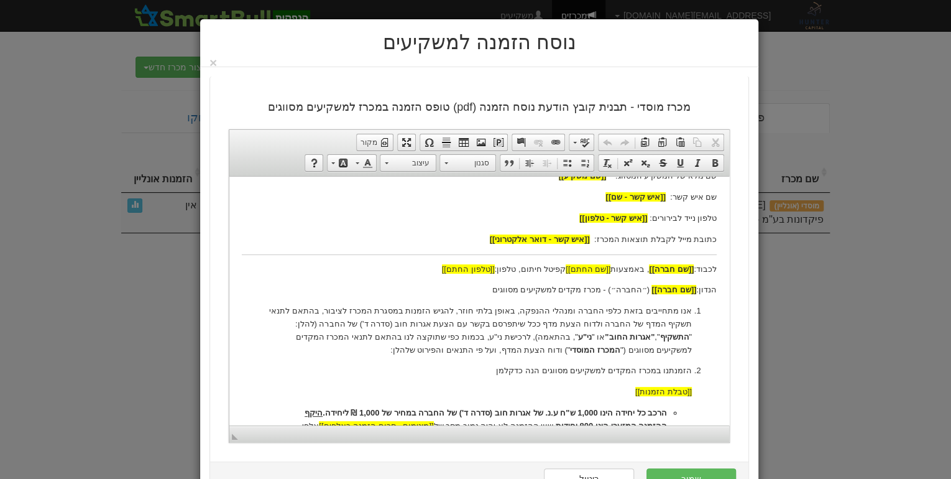
click at [636, 287] on p "הנדון: [[שם חברה]] (״החברה״) - מכרז מקדים למשקיעים מסווגים" at bounding box center [479, 289] width 475 height 13
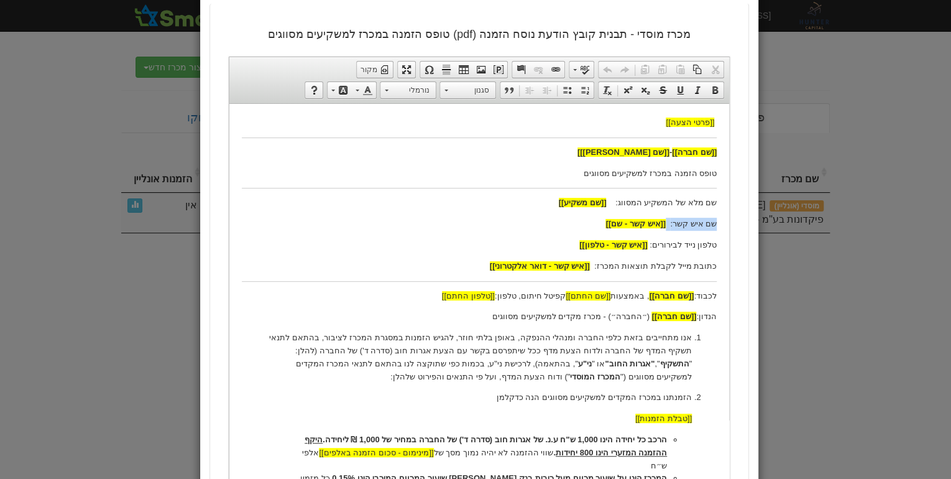
scroll to position [149, 0]
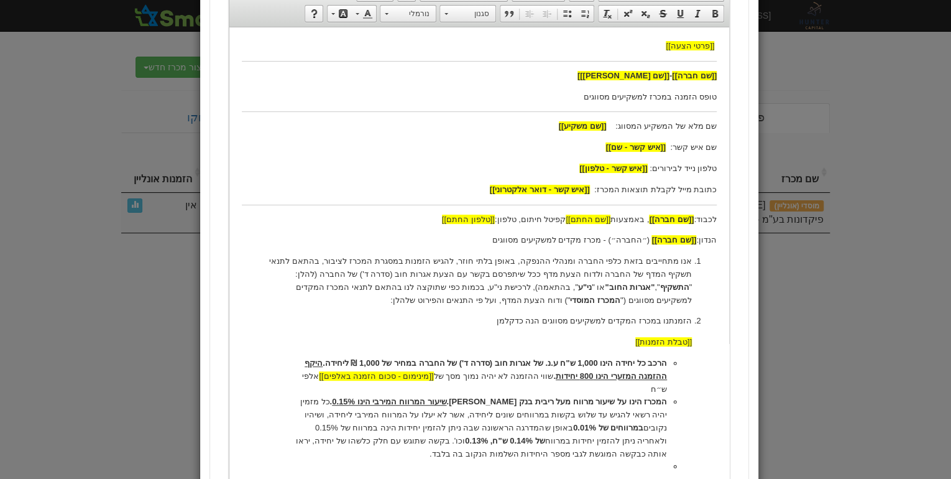
click at [581, 237] on p "הנדון: [[שם חברה]] (״החברה״) - מכרז מקדים למשקיעים מסווגים" at bounding box center [479, 239] width 475 height 13
click at [641, 264] on p "אנו מתחייבים בזאת כלפי החברה ומנהלי ההנפקה, באופן בלתי חוזר, להגיש הזמנות במסגר…" at bounding box center [479, 280] width 425 height 52
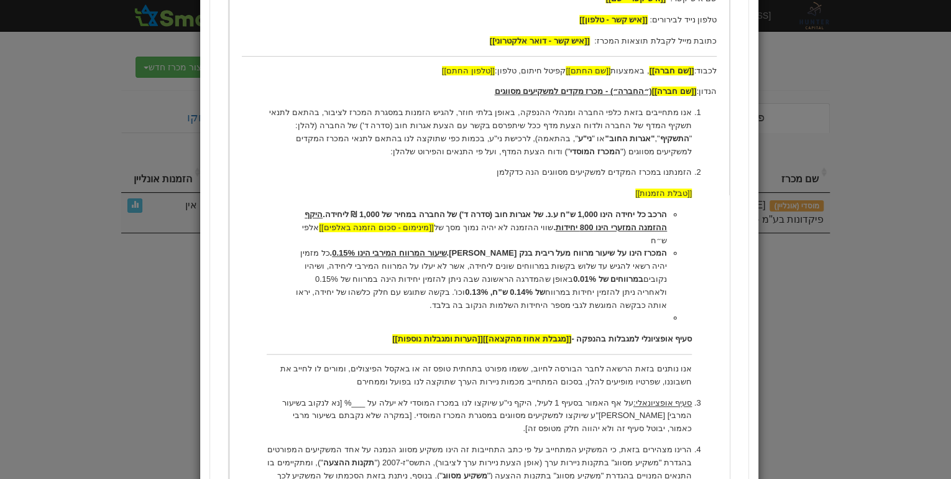
scroll to position [299, 0]
click at [571, 290] on li "המכרז הינו על שיעור מרווח מעל ריבית בנק ישראל. שיעור המרווח המירבי הינו 0.15% .…" at bounding box center [480, 278] width 376 height 65
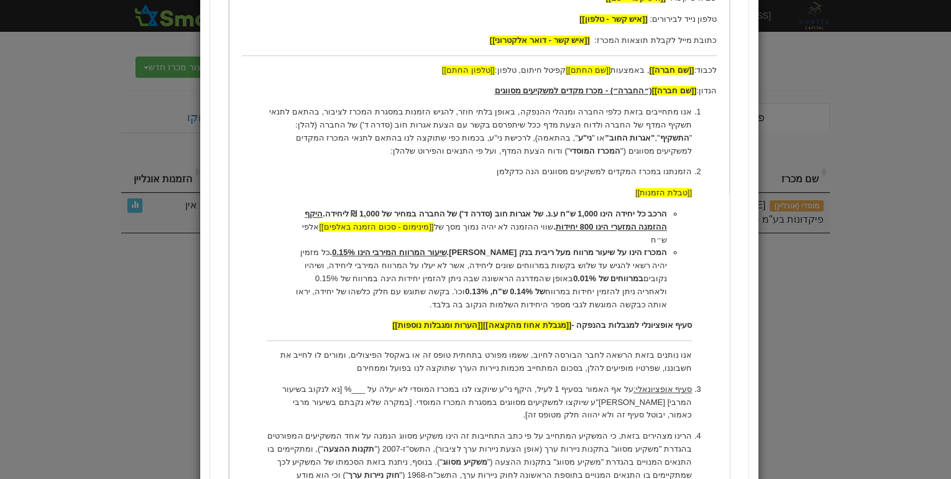
click at [297, 228] on li "הרכב כל יחידה הינו 1,000 ש"ח ע.נ. של אגרות חוב (סדרה ד') של החברה במחיר של 1,00…" at bounding box center [480, 227] width 376 height 39
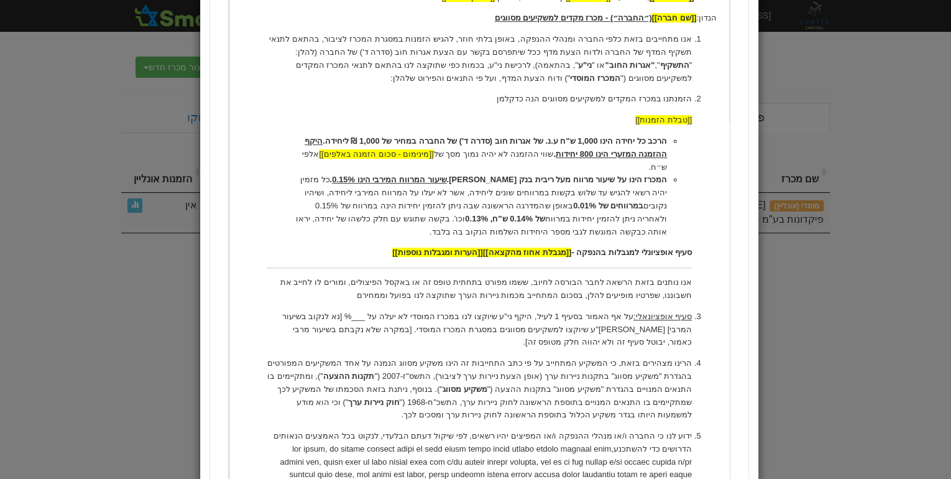
scroll to position [448, 0]
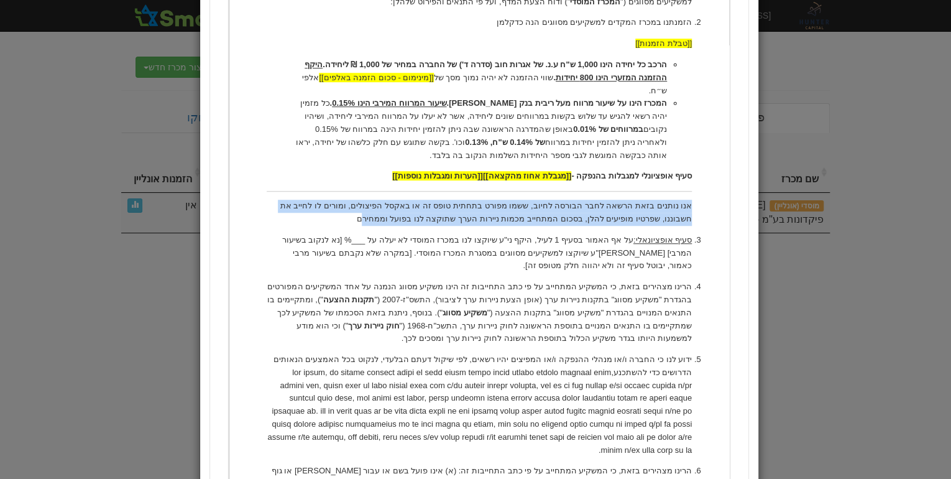
drag, startPoint x: 691, startPoint y: 190, endPoint x: 448, endPoint y: 205, distance: 243.6
click at [448, 205] on p "אנו נותנים בזאת הרשאה לחבר הבורסה לחיוב, ששמו מפורט בתחתית טופס זה או באקסל הפי…" at bounding box center [479, 213] width 425 height 26
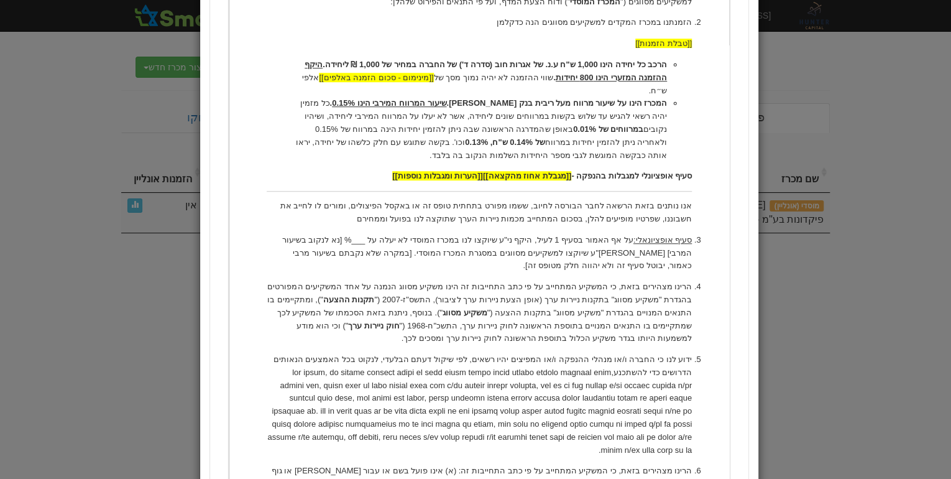
click at [444, 210] on p "אנו נותנים בזאת הרשאה לחבר הבורסה לחיוב, ששמו מפורט בתחתית טופס זה או באקסל הפי…" at bounding box center [479, 213] width 425 height 26
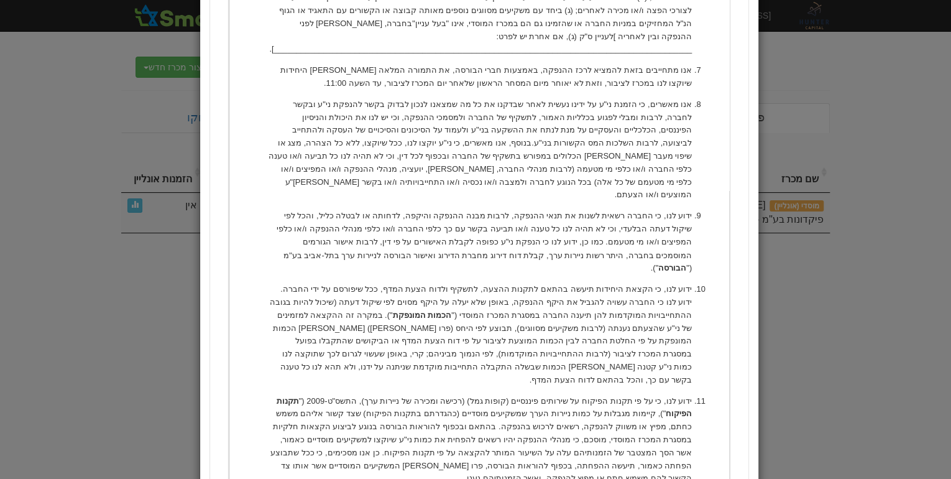
scroll to position [995, 0]
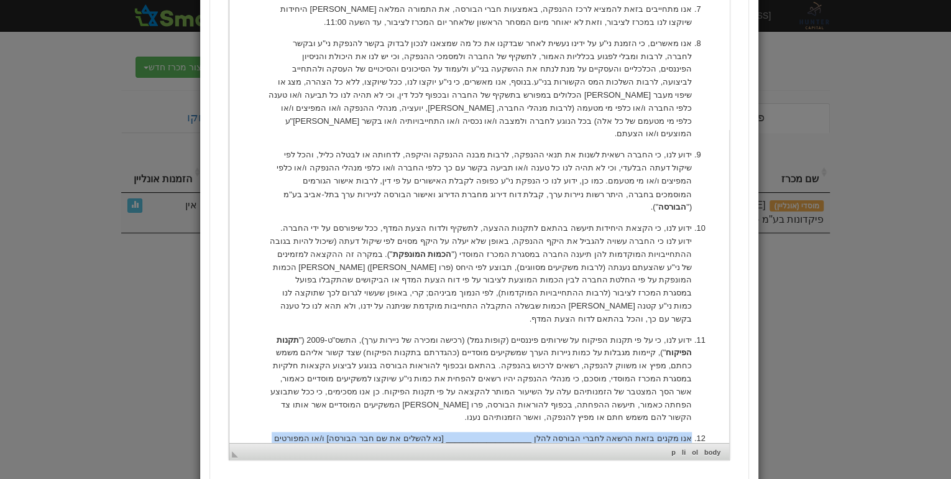
drag, startPoint x: 693, startPoint y: 322, endPoint x: 506, endPoint y: 349, distance: 189.2
click at [506, 432] on li "אנו מקנים בזאת הרשאה לחברי הבורסה להלן ___________________ [נא להשלים את שם חבר…" at bounding box center [479, 451] width 425 height 39
copy p "אנו מקנים בזאת הרשאה לחברי הבורסה להלן ___________________ [נא להשלים את שם חבר…"
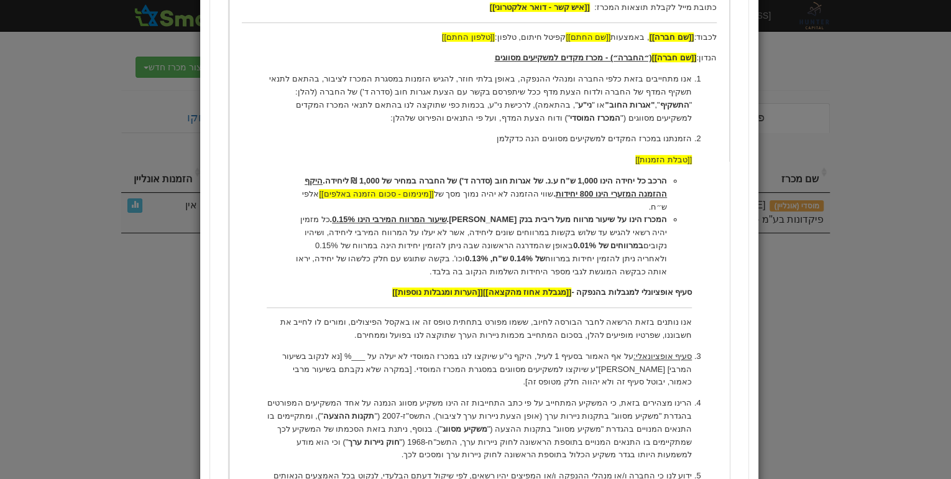
scroll to position [336, 0]
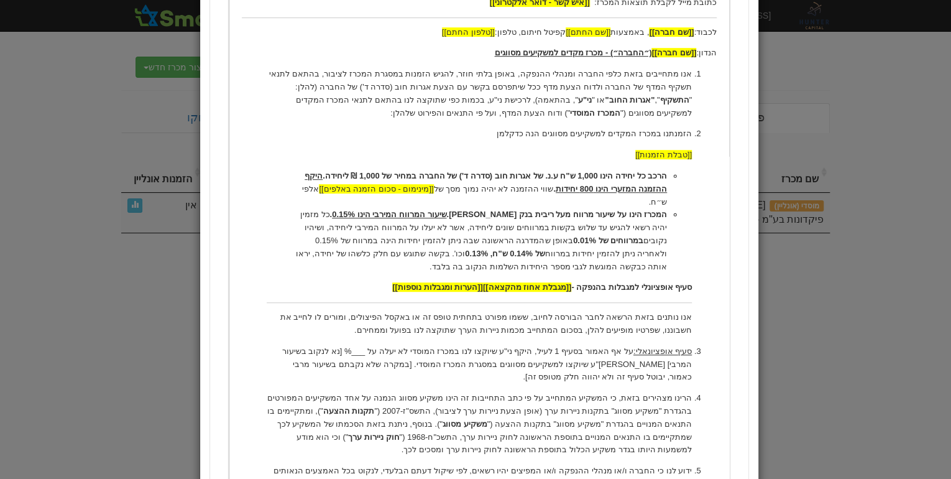
drag, startPoint x: 664, startPoint y: 318, endPoint x: 980, endPoint y: 144, distance: 361.3
click at [664, 318] on p "אנו נותנים בזאת הרשאה לחבר הבורסה לחיוב, ששמו מפורט בתחתית טופס זה או באקסל הפי…" at bounding box center [479, 324] width 425 height 26
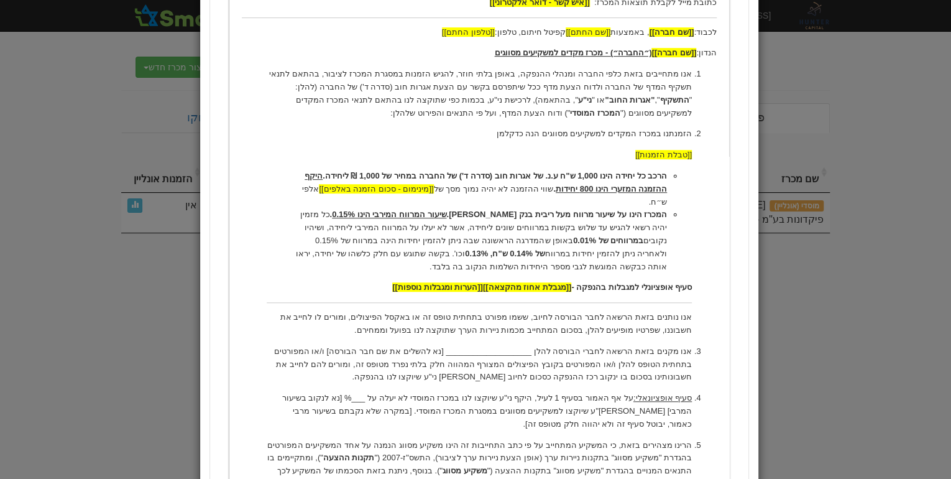
click at [550, 311] on p "אנו נותנים בזאת הרשאה לחבר הבורסה לחיוב, ששמו מפורט בתחתית טופס זה או באקסל הפי…" at bounding box center [479, 324] width 425 height 26
click at [427, 311] on p "אנו נותנים בזאת הרשאה לחבר הבורסה לחיוב, ששמו מפורט בתחתית טופס זה או באקסל הפי…" at bounding box center [479, 324] width 425 height 26
click at [423, 352] on span "אנו מקנים בזאת הרשאה לחברי הבורסה להלן ___________________ [נא להשלים את שם חבר…" at bounding box center [483, 363] width 418 height 35
copy span "בסכום בו ינקוב רכז ההנפקה כסכום לחיוב בגין ני"ע שיוקצו לנו בהנפקה"
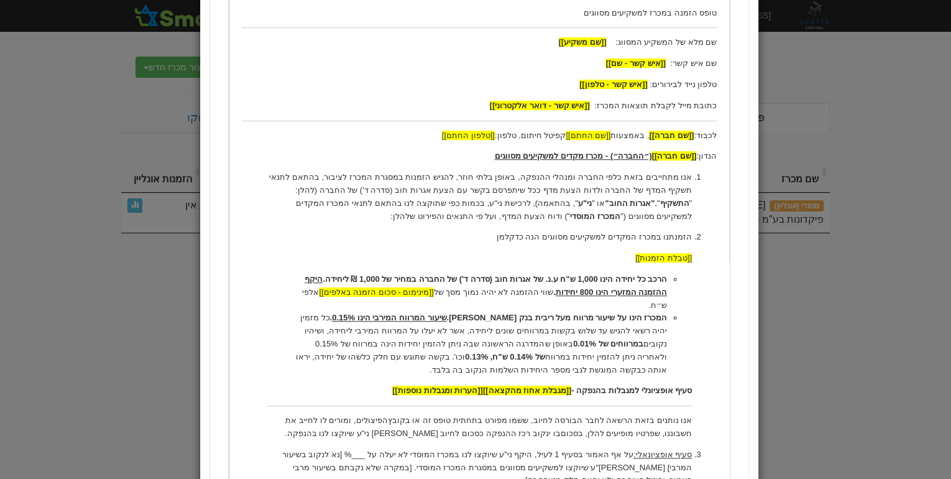
scroll to position [137, 0]
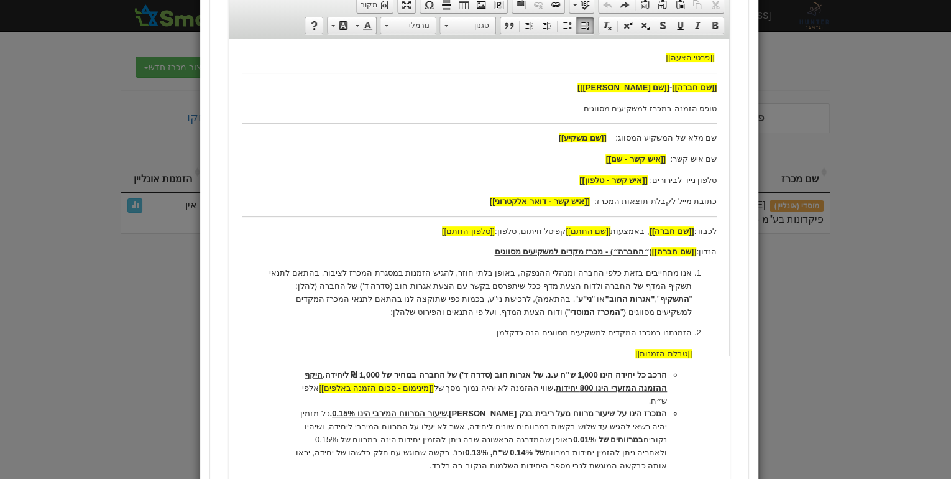
drag, startPoint x: 670, startPoint y: 295, endPoint x: 998, endPoint y: 311, distance: 328.8
click at [670, 295] on p "אנו מתחייבים בזאת כלפי החברה ומנהלי ההנפקה, באופן בלתי חוזר, להגיש הזמנות במסגר…" at bounding box center [479, 292] width 425 height 52
click at [632, 287] on p "אנו מתחייבים בזאת כלפי החברה ומנהלי ההנפקה, באופן בלתי חוזר, להגיש הזמנות במסגר…" at bounding box center [479, 292] width 425 height 52
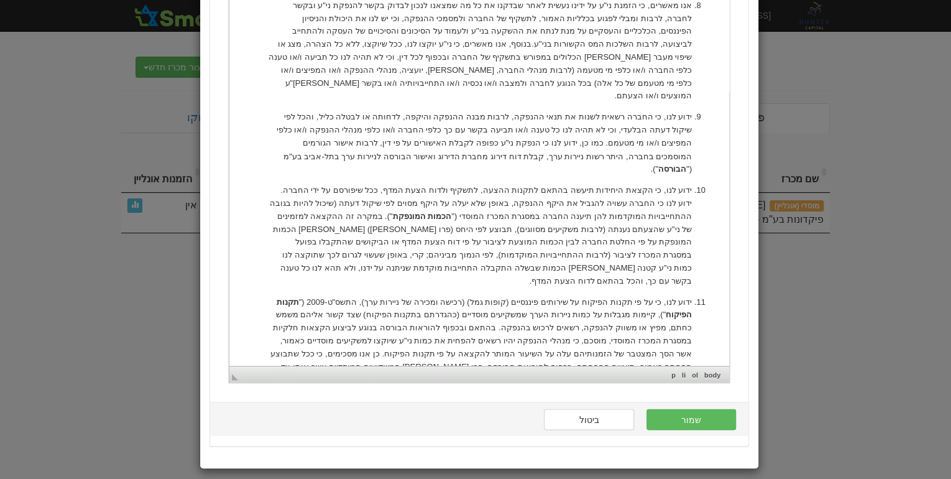
scroll to position [1040, 0]
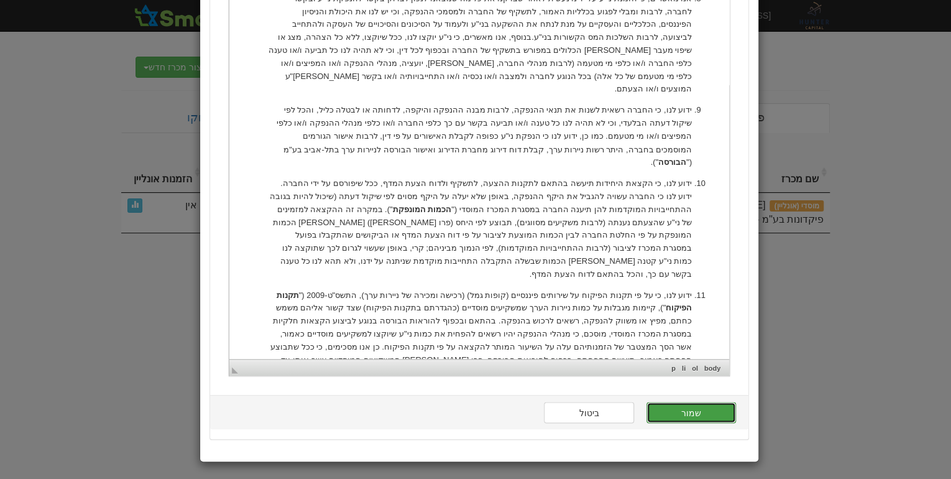
click at [690, 408] on button "שמור" at bounding box center [692, 412] width 90 height 21
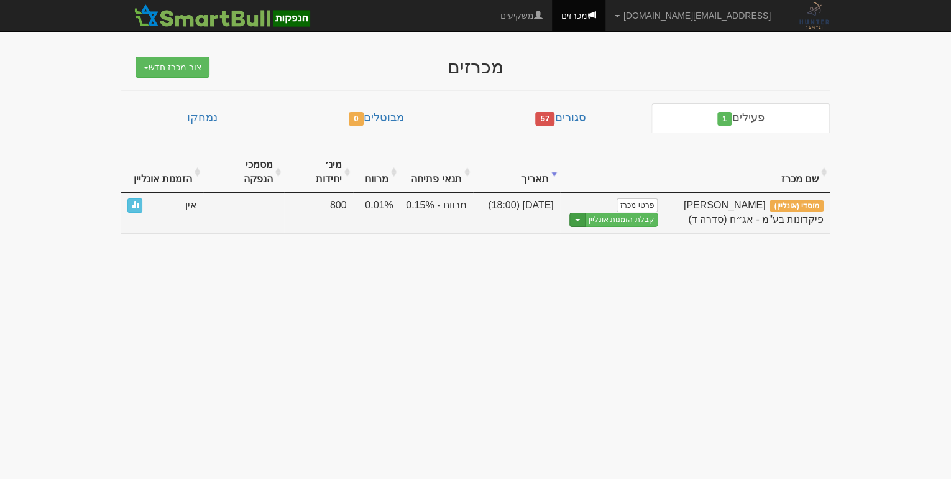
click at [581, 213] on button "Toggle Dropdown" at bounding box center [578, 220] width 16 height 14
click at [615, 233] on link "הצג טופס הזמנה לדוגמה" at bounding box center [599, 241] width 118 height 16
click at [580, 219] on span "button" at bounding box center [577, 220] width 5 height 2
click at [614, 249] on link "עריכת נוסח הזמנה" at bounding box center [599, 257] width 118 height 16
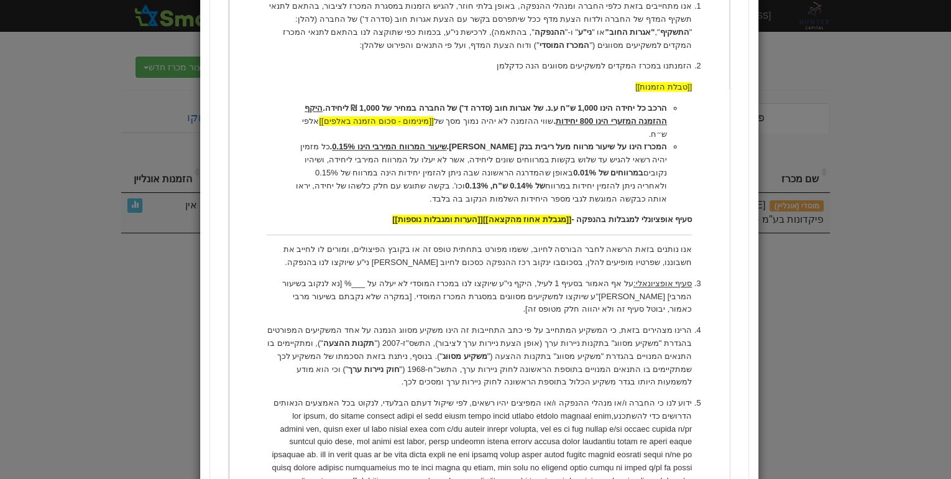
scroll to position [348, 0]
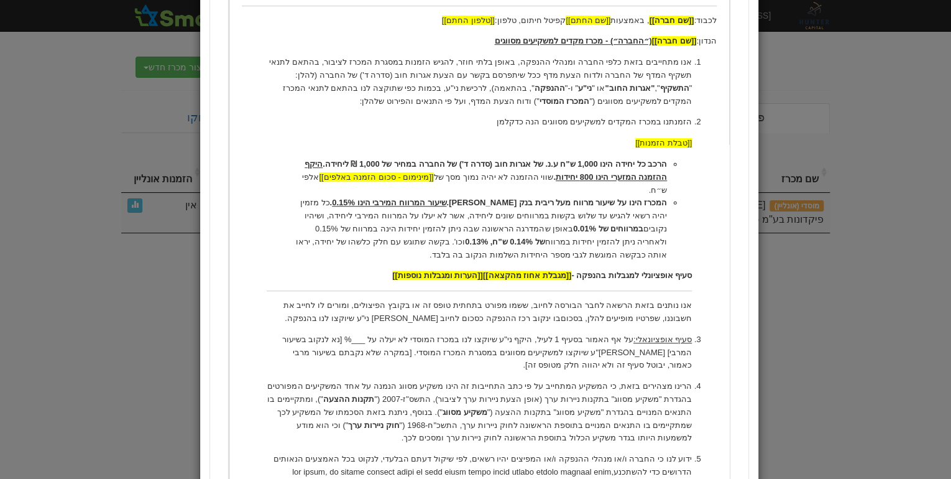
click at [529, 124] on p "הזמנתנו במכרז המקדים למשקיעים מסווגים הנה כדקלמן" at bounding box center [479, 122] width 425 height 13
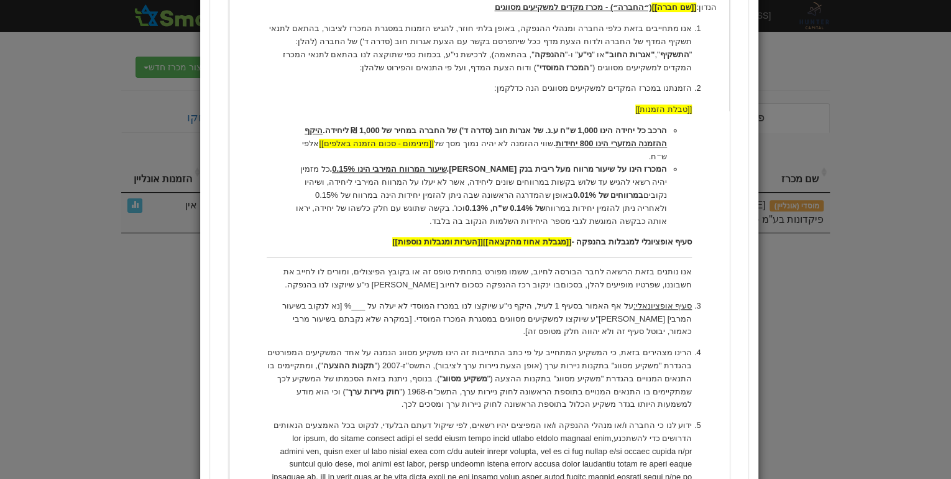
scroll to position [398, 0]
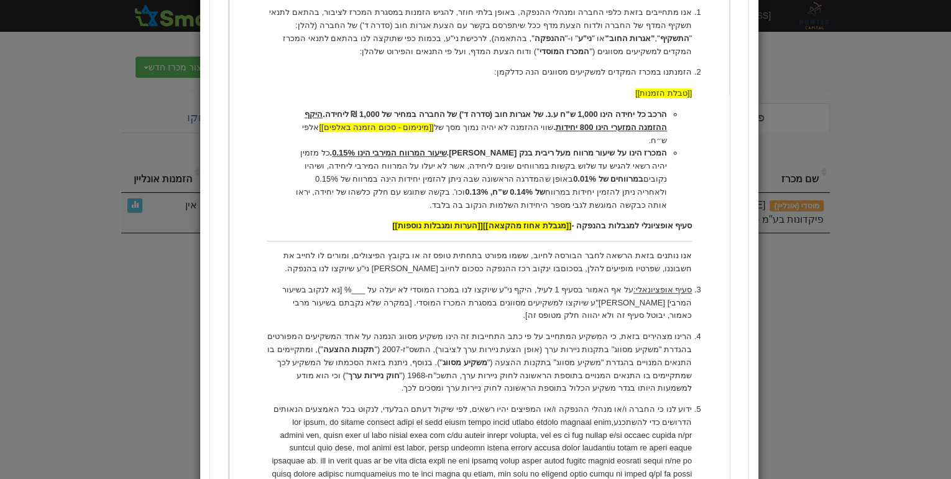
click at [618, 284] on li "סעיף אופציונאלי: על אף האמור בסעיף 1 לעיל, היקף ני"ע שיוקצו לנו במכרז המוסדי לא…" at bounding box center [479, 303] width 425 height 39
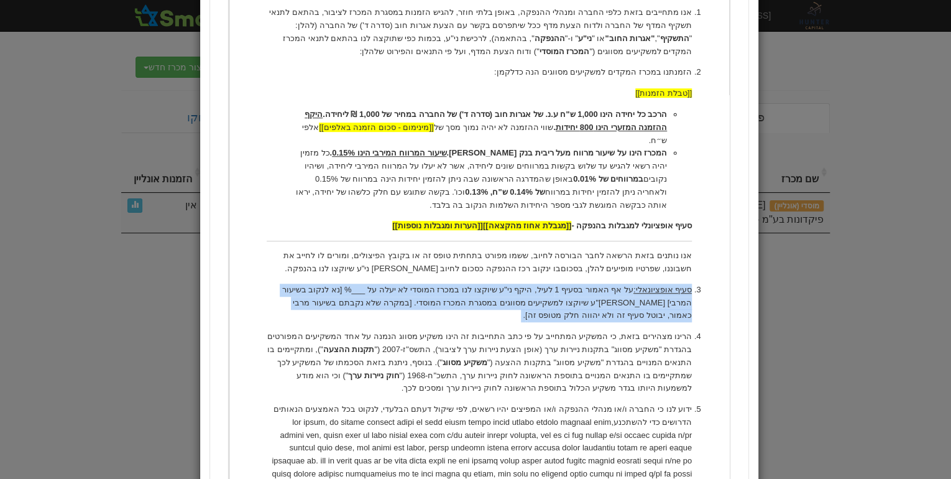
click at [618, 284] on li "סעיף אופציונאלי: על אף האמור בסעיף 1 לעיל, היקף ני"ע שיוקצו לנו במכרז המוסדי לא…" at bounding box center [479, 303] width 425 height 39
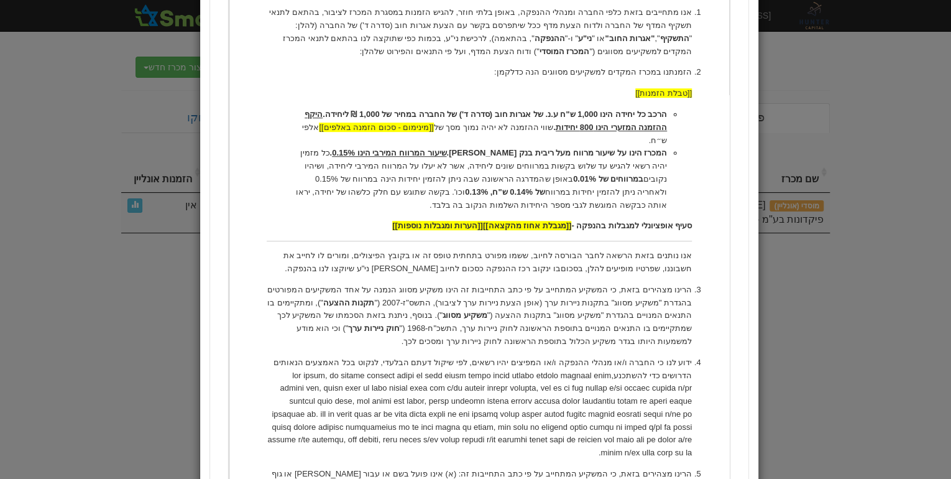
click at [510, 50] on p "אנו מתחייבים בזאת כלפי החברה ומנהלי ההנפקה, באופן בלתי חוזר, להגיש הזמנות במסגר…" at bounding box center [479, 32] width 425 height 52
click at [317, 39] on p "אנו מתחייבים בזאת כלפי החברה ומנהלי ההנפקה, באופן בלתי חוזר, להגיש הזמנות במסגר…" at bounding box center [479, 32] width 425 height 52
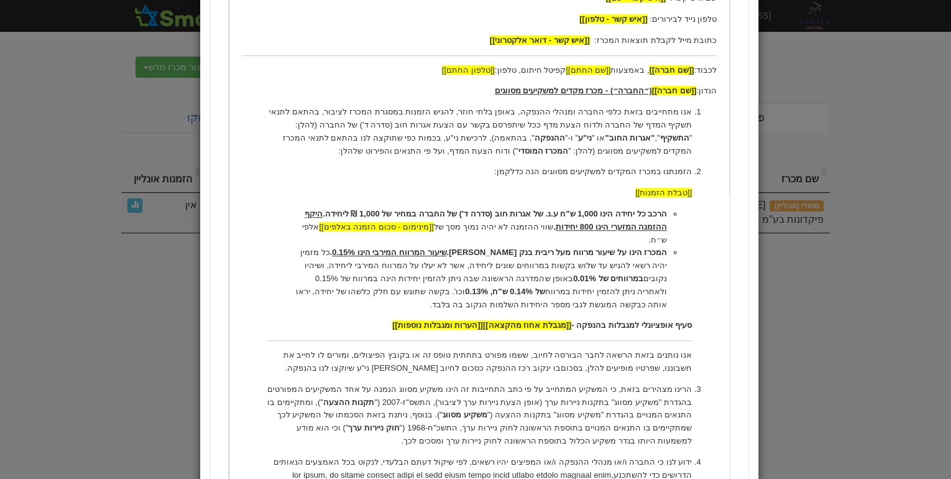
scroll to position [448, 0]
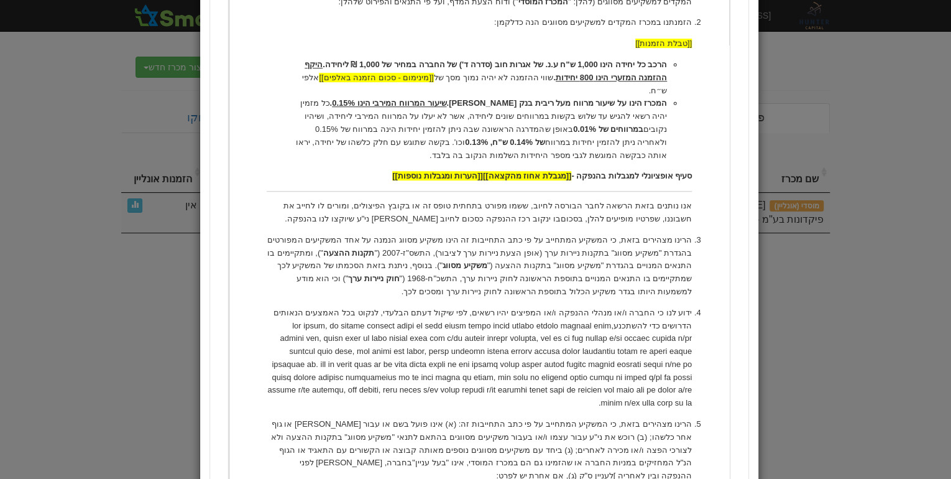
click at [432, 241] on li "הרינו מצהירים בזאת, כי המשקיע המתחייב על פי כתב התחייבות זה הינו משקיע מסווג הנ…" at bounding box center [479, 266] width 425 height 65
copy li "להלן:"
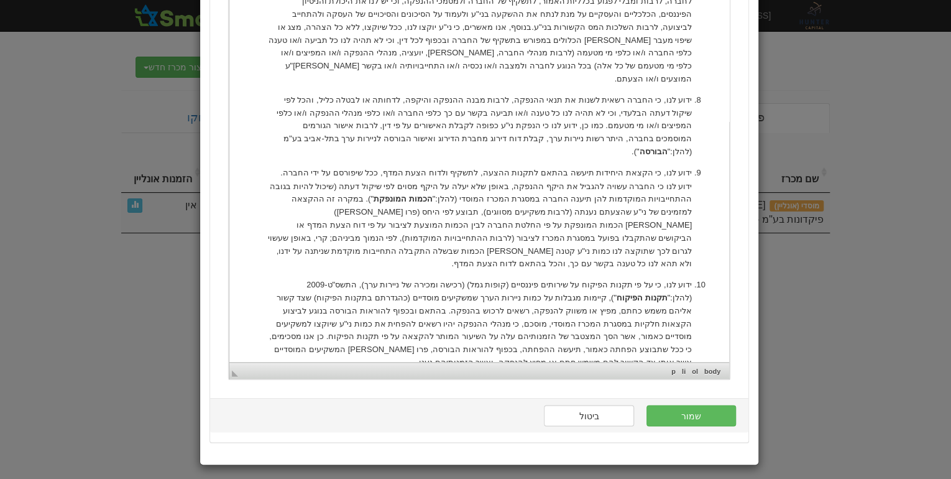
scroll to position [1006, 0]
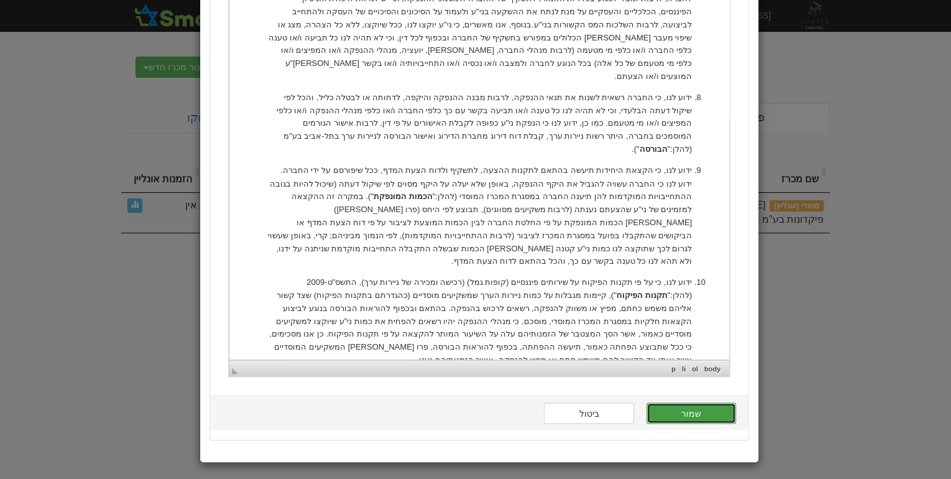
click at [711, 410] on button "שמור" at bounding box center [692, 412] width 90 height 21
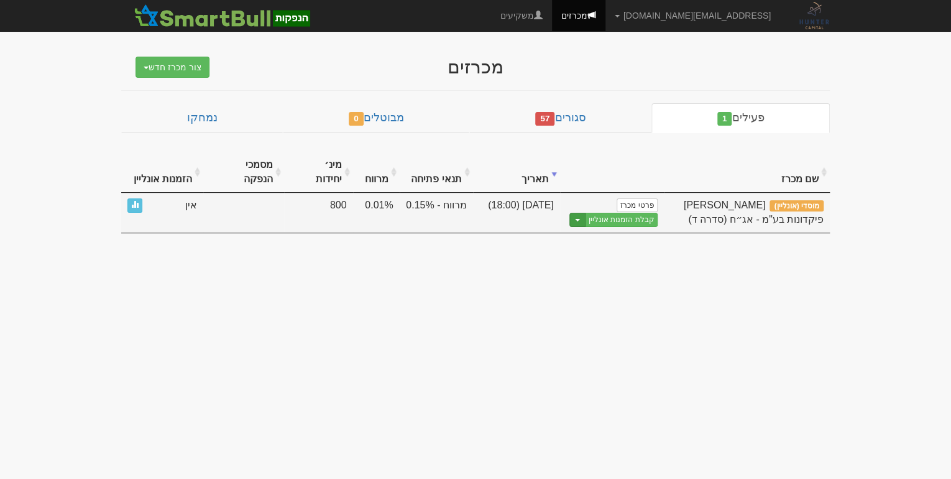
click at [584, 213] on button "Toggle Dropdown" at bounding box center [578, 220] width 16 height 14
click at [629, 233] on link "הצג טופס הזמנה לדוגמה" at bounding box center [599, 241] width 118 height 16
click at [580, 219] on span "button" at bounding box center [577, 220] width 5 height 2
click at [614, 249] on link "עריכת נוסח הזמנה" at bounding box center [599, 257] width 118 height 16
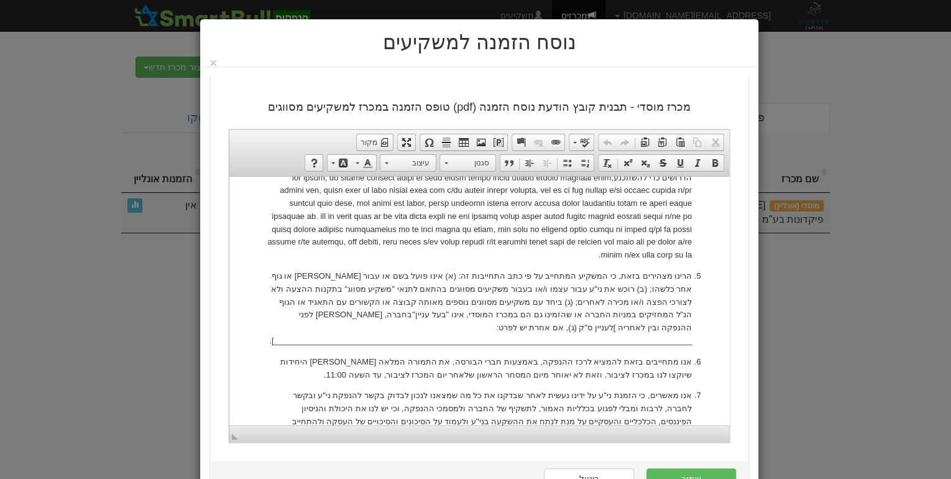
scroll to position [597, 0]
click at [648, 319] on p "הרינו מצהירים בזאת, כי המשקיע המתחייב על פי כתב התחייבות זה: (א) אינו פועל בשם …" at bounding box center [479, 307] width 425 height 78
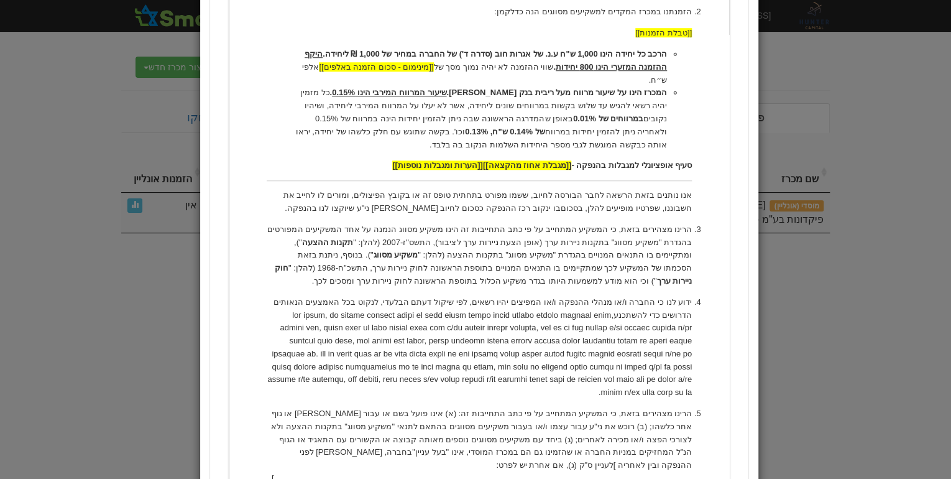
scroll to position [547, 0]
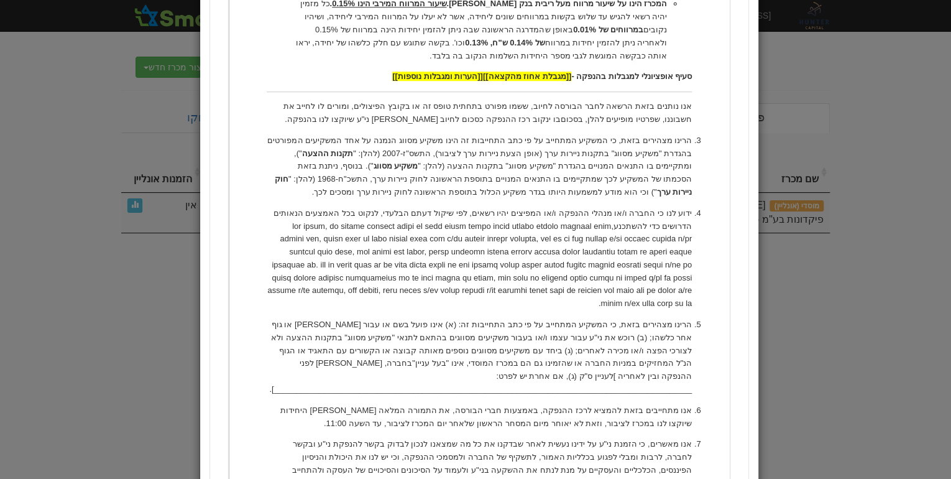
click at [666, 318] on p "הרינו מצהירים בזאת, כי המשקיע המתחייב על פי כתב התחייבות זה: (א) אינו פועל בשם …" at bounding box center [479, 357] width 425 height 78
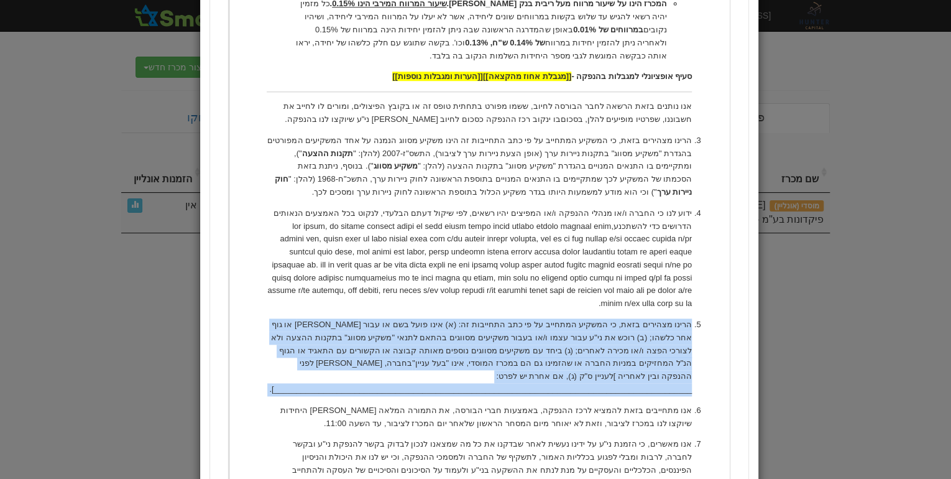
click at [666, 318] on p "הרינו מצהירים בזאת, כי המשקיע המתחייב על פי כתב התחייבות זה: (א) אינו פועל בשם …" at bounding box center [479, 357] width 425 height 78
click at [594, 324] on p "הרינו מצהירים בזאת, כי המשקיע המתחייב על פי כתב התחייבות זה: (א) אינו פועל בשם …" at bounding box center [479, 357] width 425 height 78
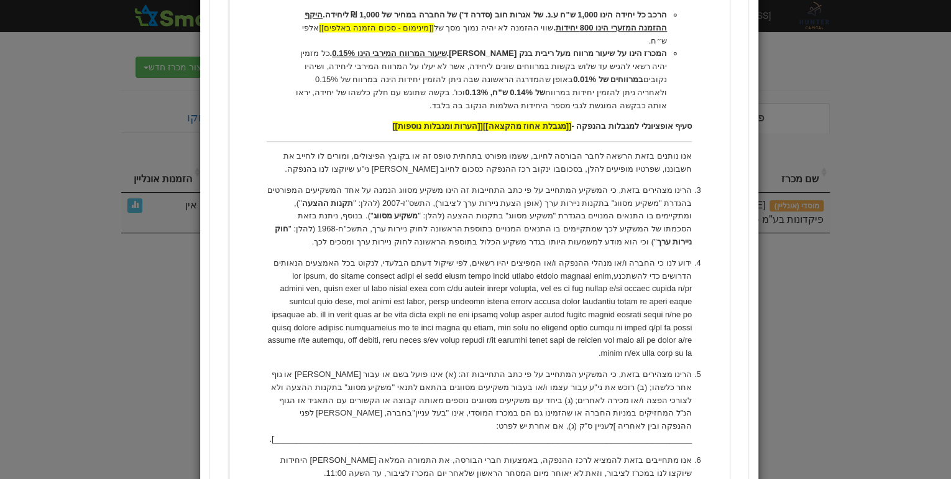
scroll to position [597, 0]
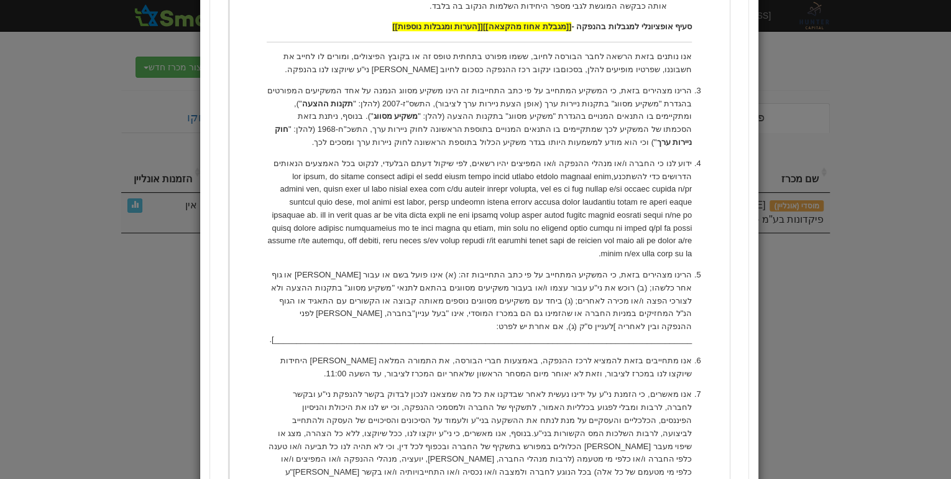
click at [678, 280] on p "הרינו מצהירים בזאת, כי המשקיע המתחייב על פי כתב התחייבות זה: (א) אינו פועל בשם …" at bounding box center [479, 308] width 425 height 78
click at [660, 354] on p "אנו מתחייבים בזאת להמציא לרכז ההנפקה, באמצעות חברי הבורסה, את התמורה המלאה [PER…" at bounding box center [479, 367] width 425 height 26
click at [660, 354] on p "אנו מתחייבים בזאת להמציא לרכז ההנפקה, באמצעות חברי הבורסה, את התמורה המלאה בגין…" at bounding box center [479, 367] width 425 height 26
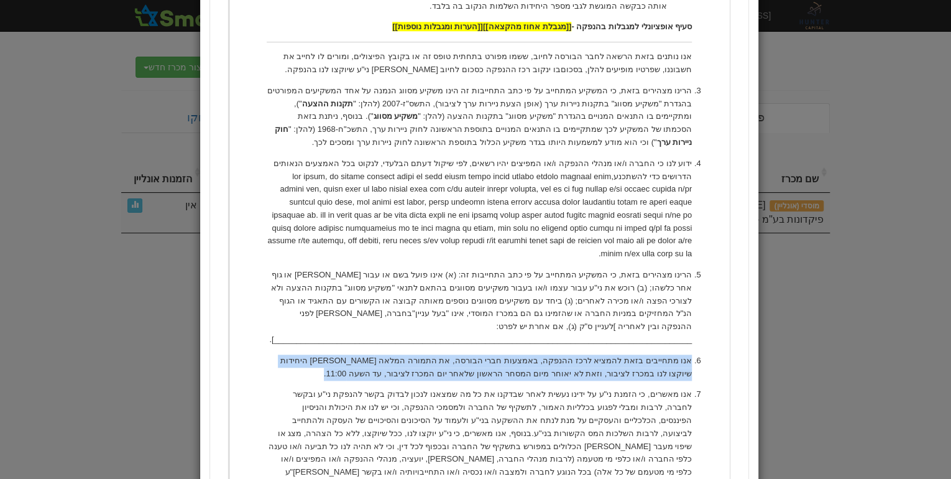
click at [660, 354] on p "אנו מתחייבים בזאת להמציא לרכז ההנפקה, באמצעות חברי הבורסה, את התמורה המלאה בגין…" at bounding box center [479, 367] width 425 height 26
copy p "אנו מתחייבים בזאת להמציא לרכז ההנפקה, באמצעות חברי הבורסה, את התמורה המלאה בגין…"
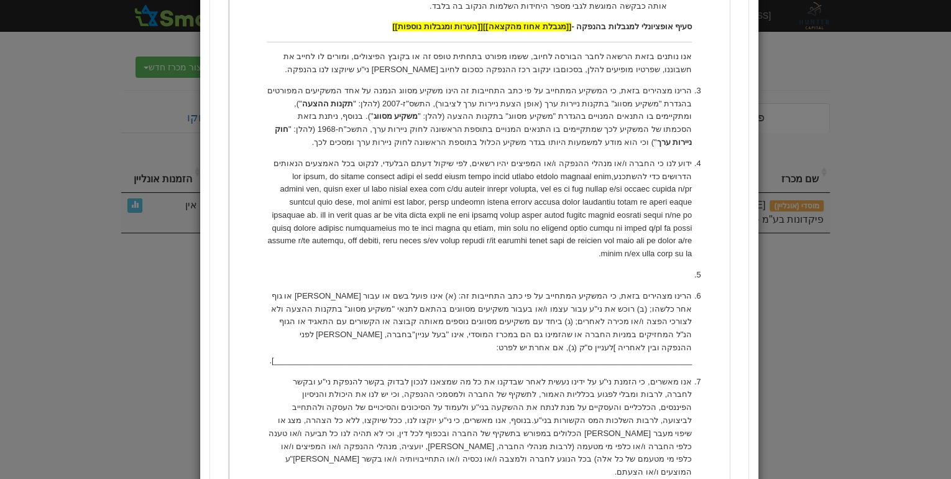
paste body
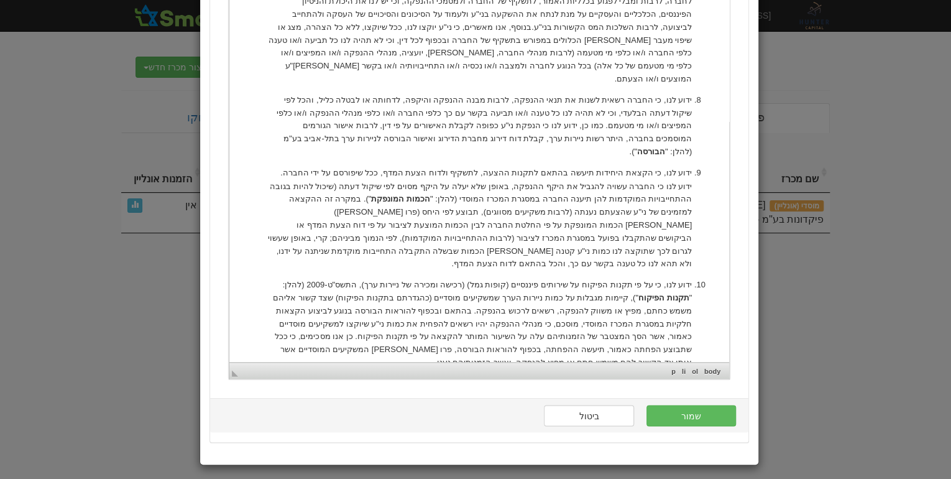
scroll to position [1006, 0]
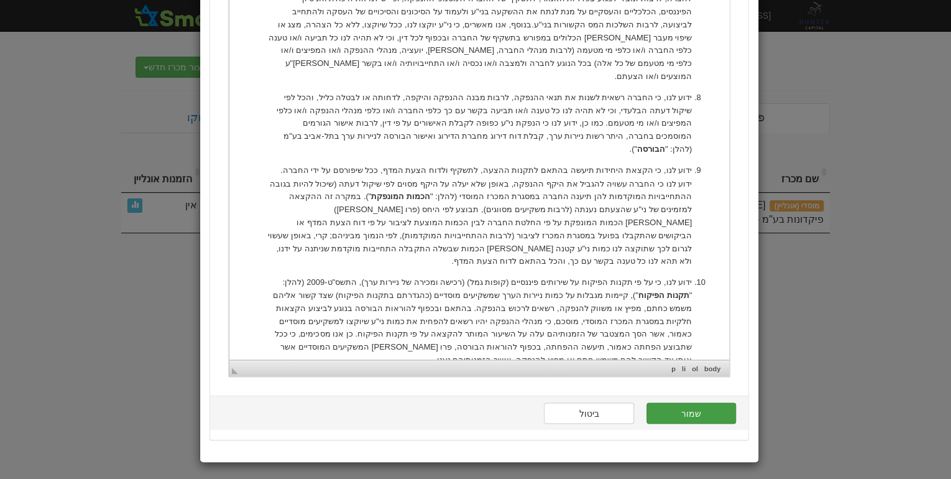
click at [708, 404] on button "שמור" at bounding box center [692, 412] width 90 height 21
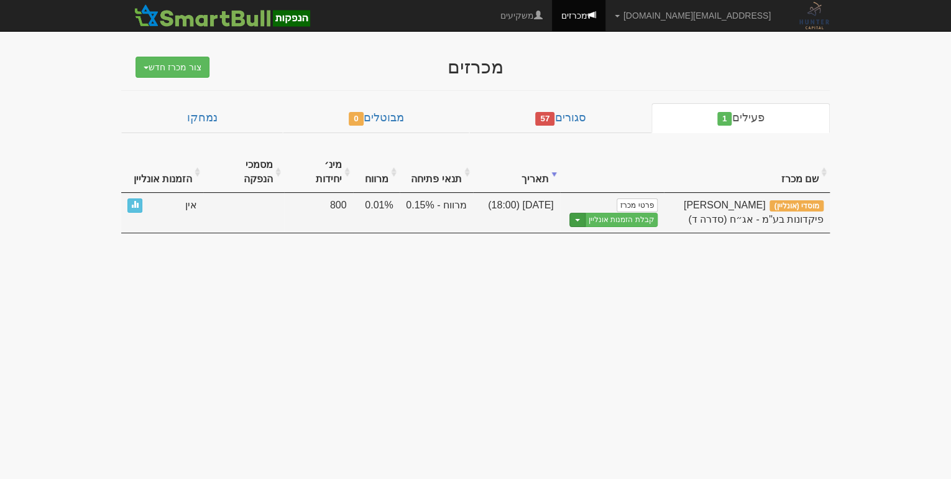
click at [580, 219] on span "button" at bounding box center [577, 220] width 5 height 2
click at [614, 249] on link "עריכת נוסח הזמנה" at bounding box center [599, 257] width 118 height 16
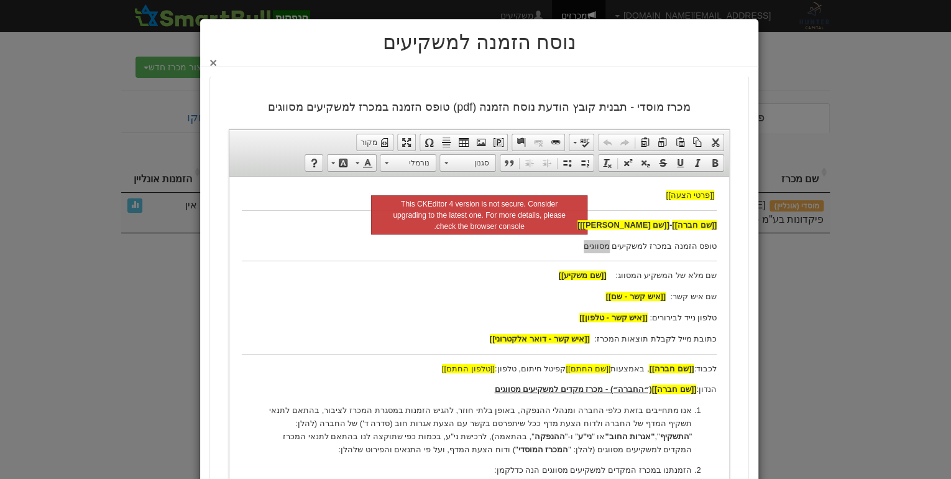
click at [213, 59] on button "×" at bounding box center [213, 62] width 7 height 13
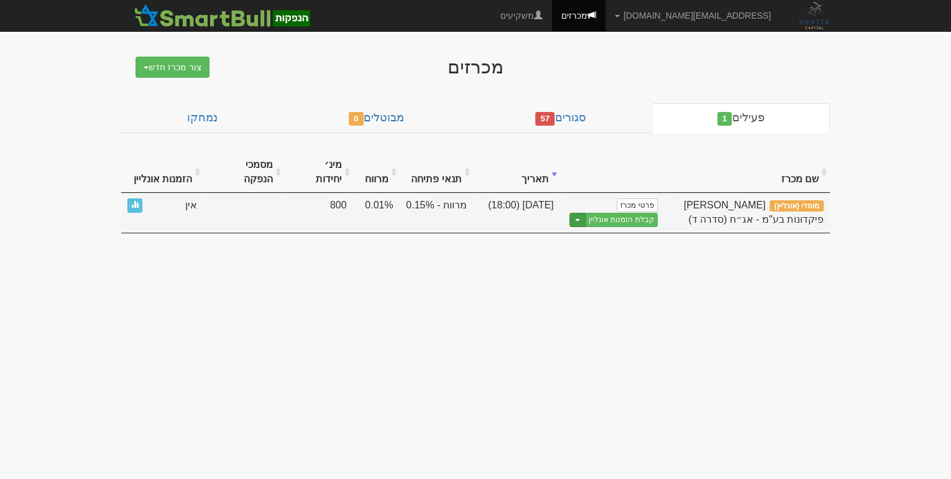
click at [579, 213] on button "Toggle Dropdown" at bounding box center [578, 220] width 16 height 14
click at [627, 233] on link "הצג טופס הזמנה לדוגמה" at bounding box center [599, 241] width 118 height 16
